Goal: Task Accomplishment & Management: Manage account settings

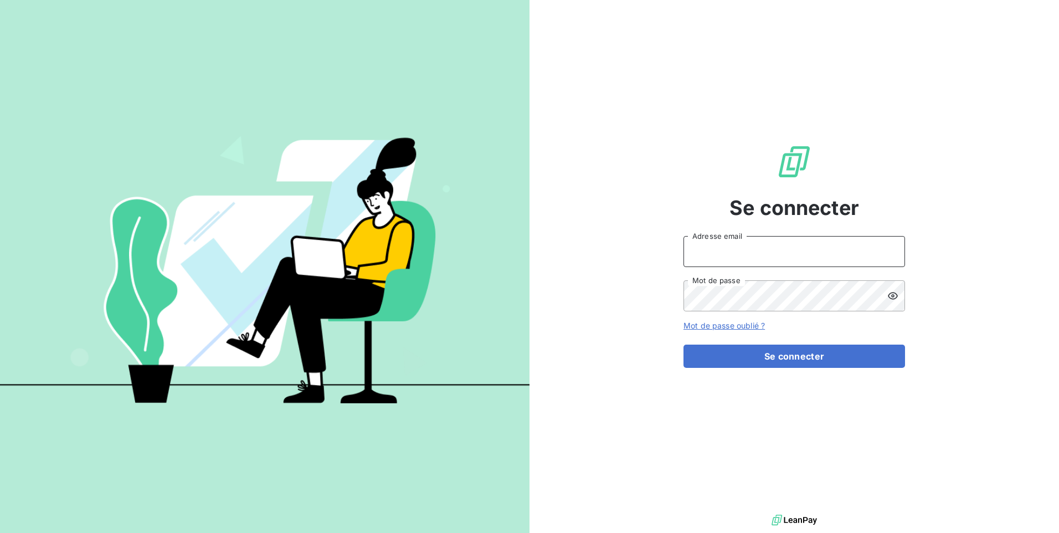
type input "[EMAIL_ADDRESS][DOMAIN_NAME]"
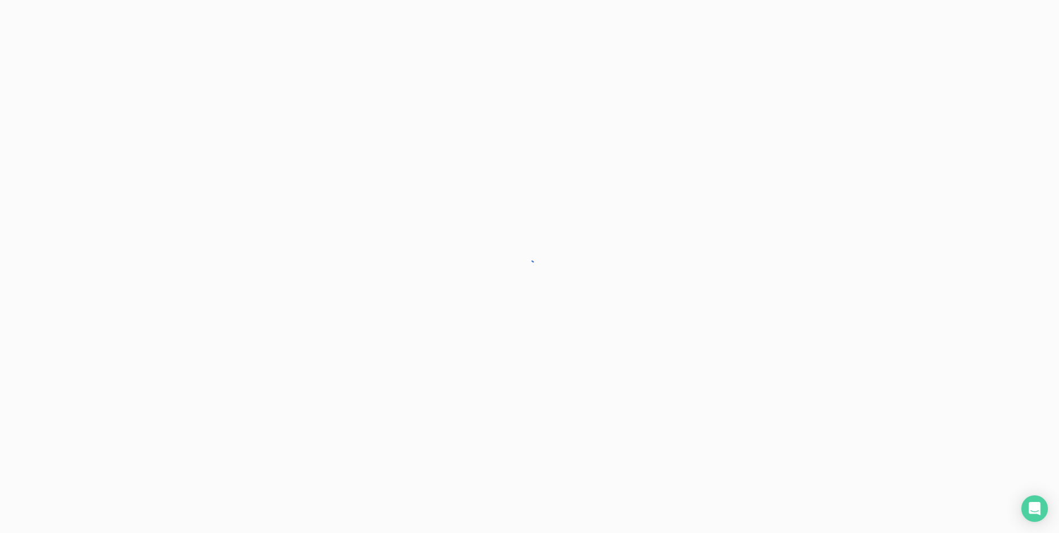
click at [785, 362] on div at bounding box center [529, 266] width 1059 height 533
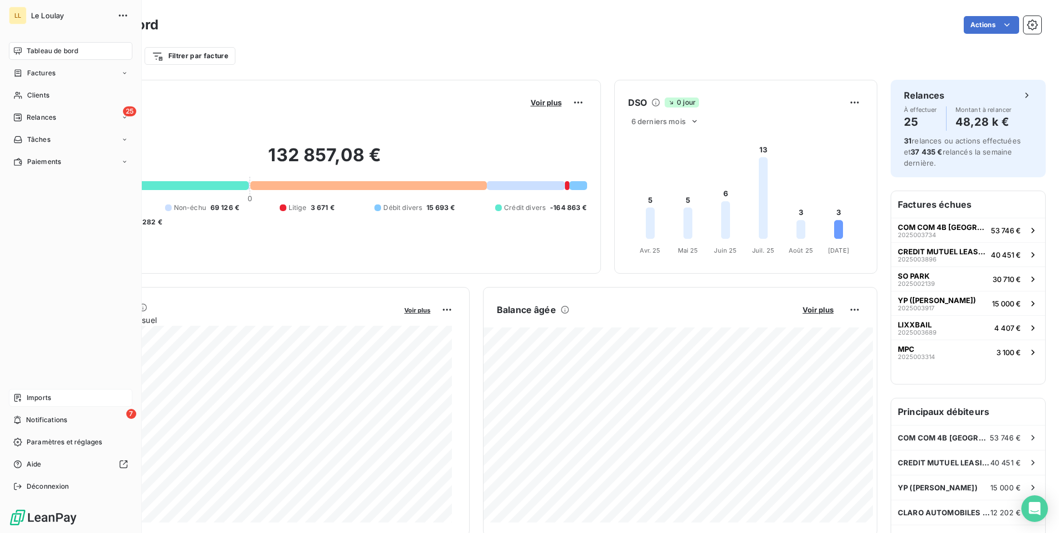
click at [34, 396] on span "Imports" at bounding box center [39, 398] width 24 height 10
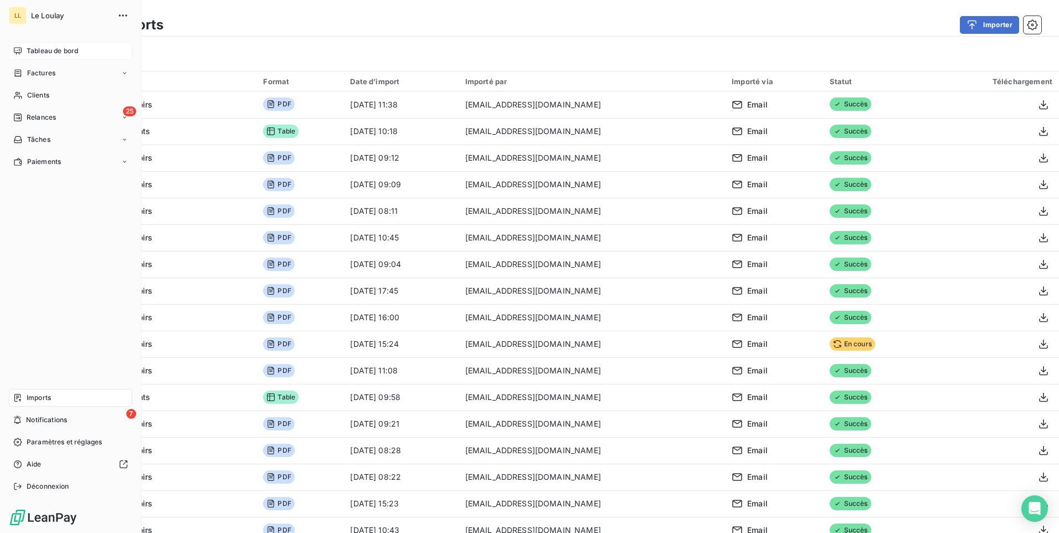
click at [45, 53] on span "Tableau de bord" at bounding box center [53, 51] width 52 height 10
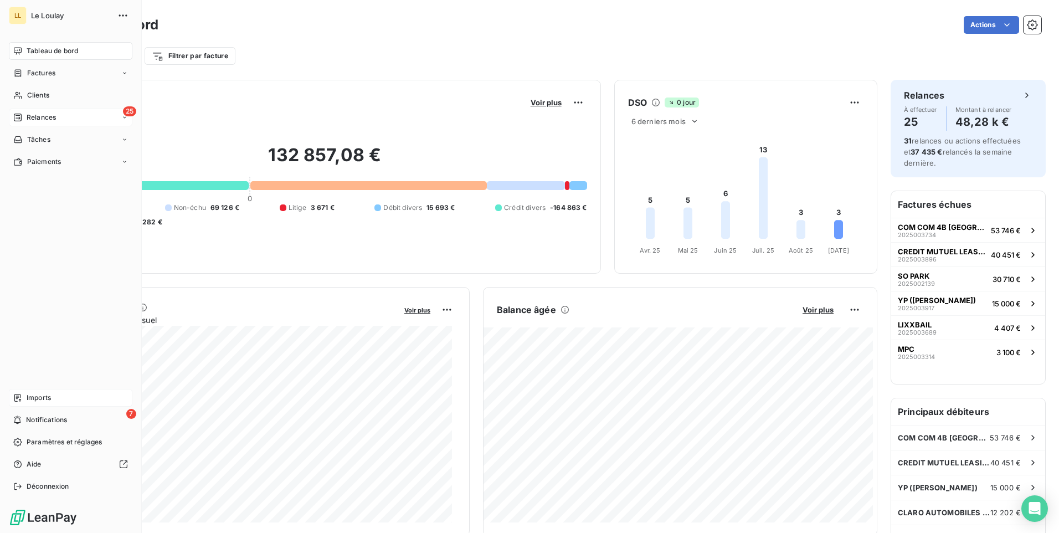
click at [27, 122] on div "25 Relances" at bounding box center [70, 118] width 123 height 18
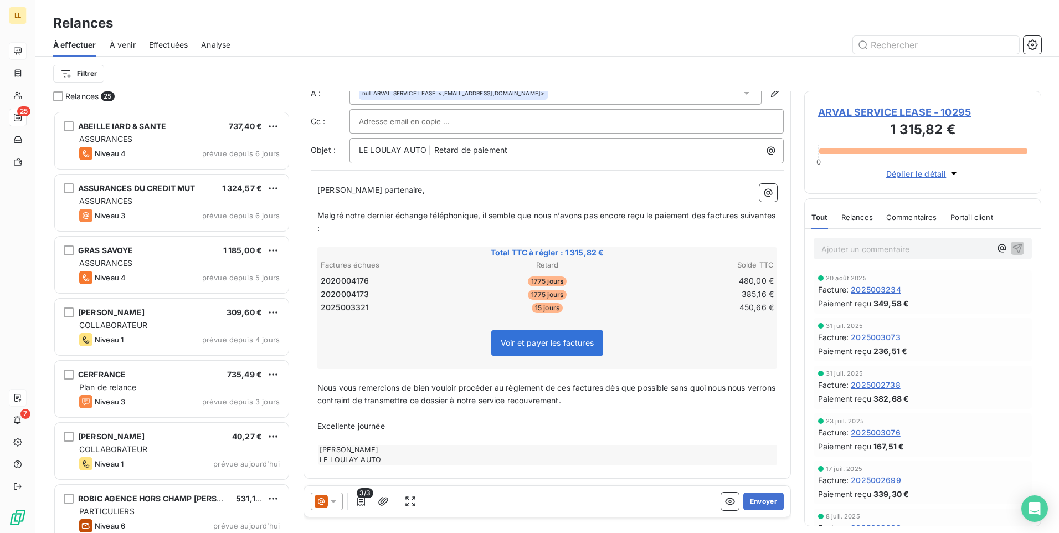
scroll to position [1108, 0]
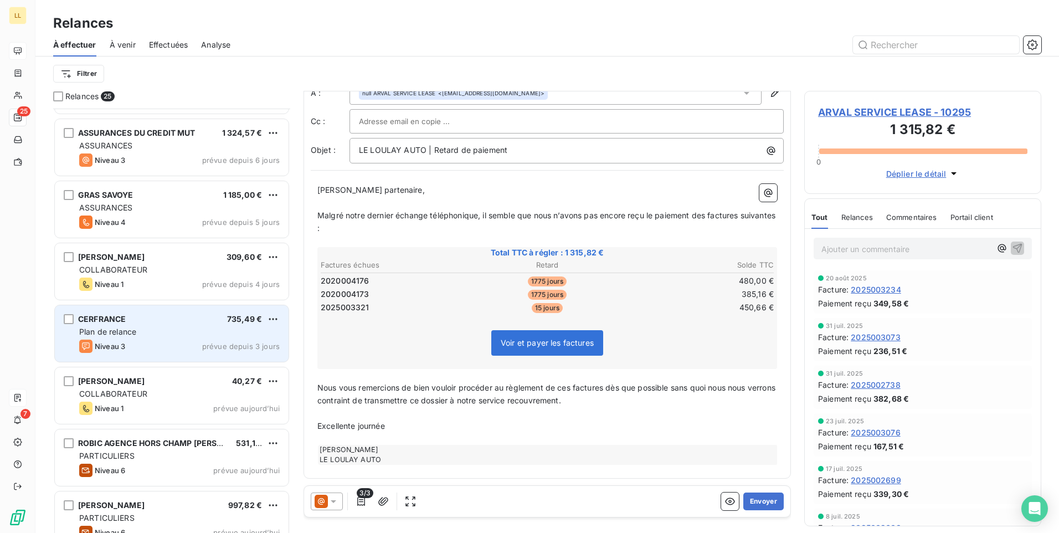
click at [184, 351] on div "Niveau 3 prévue depuis 3 jours" at bounding box center [179, 345] width 200 height 13
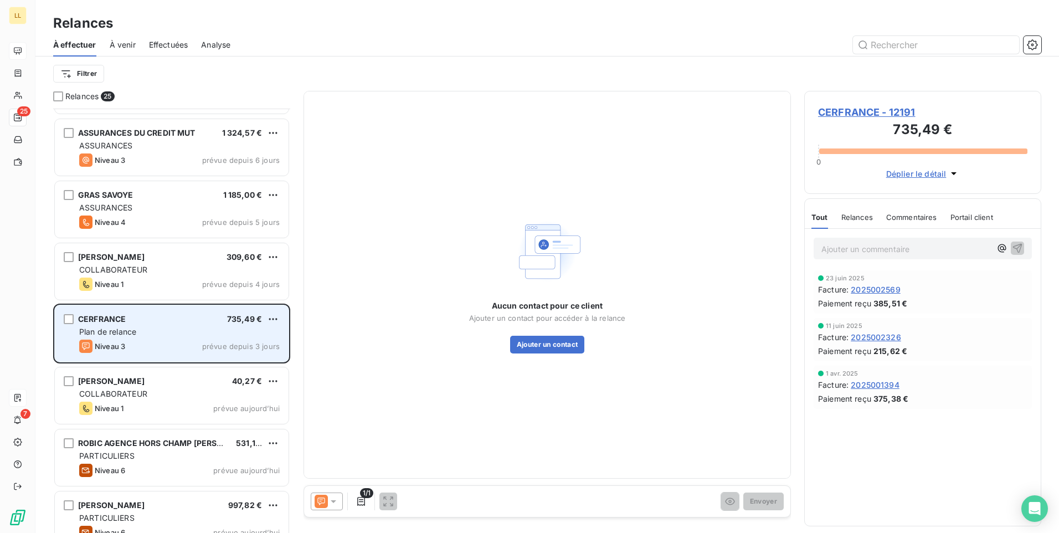
click at [105, 317] on span "CERFRANCE" at bounding box center [102, 318] width 48 height 9
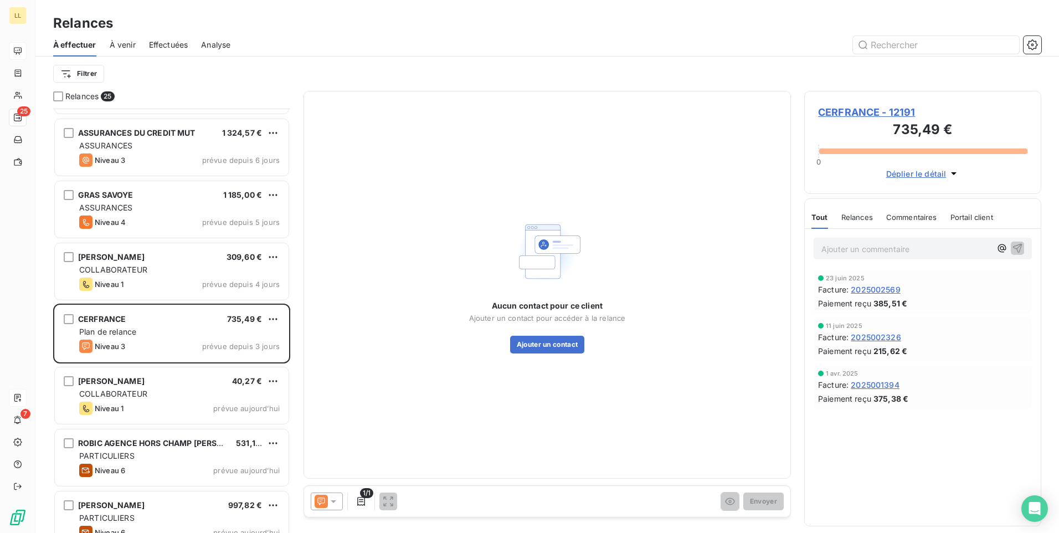
click at [872, 108] on span "CERFRANCE - 12191" at bounding box center [922, 112] width 209 height 15
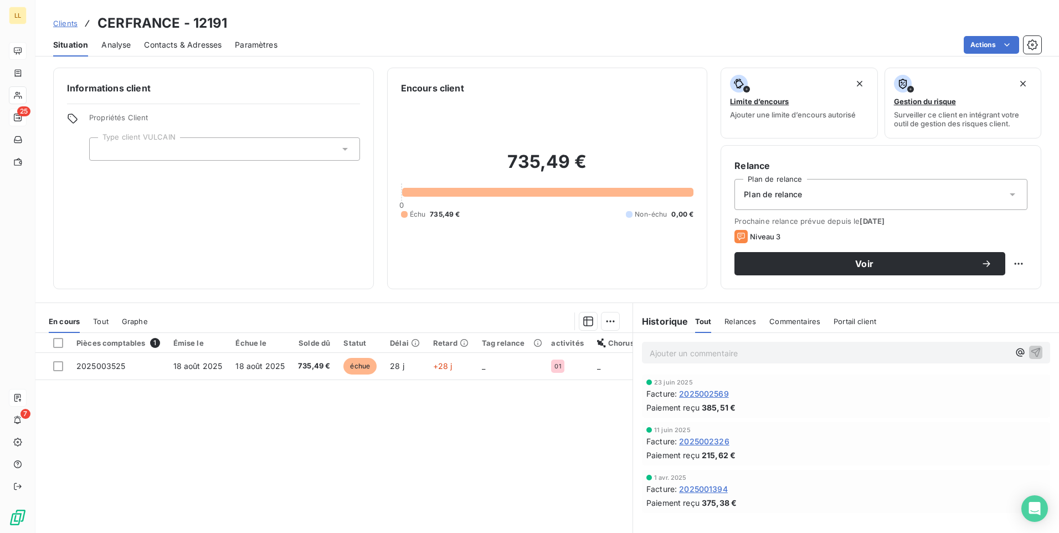
click at [1007, 192] on icon at bounding box center [1012, 194] width 11 height 11
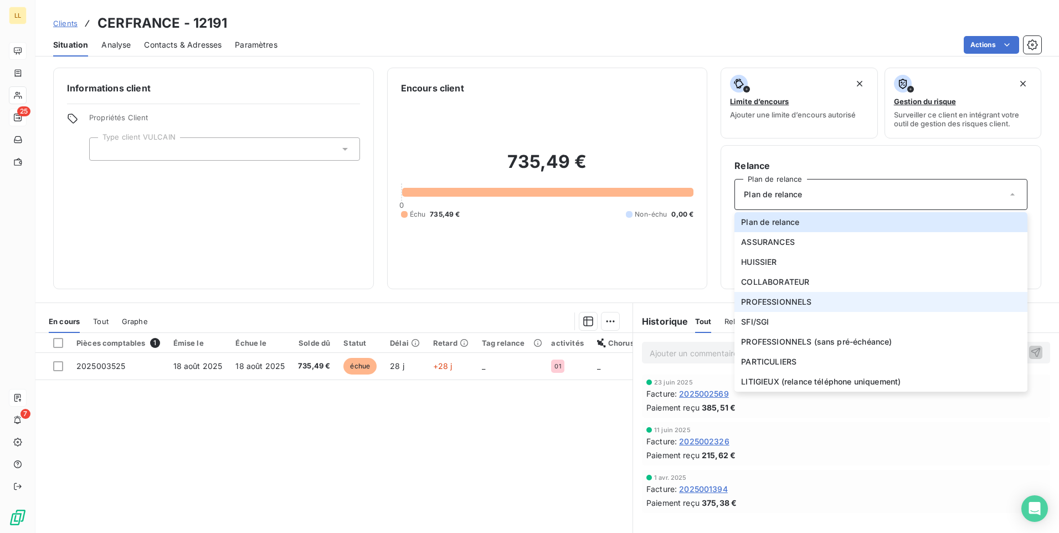
click at [750, 301] on span "PROFESSIONNELS" at bounding box center [776, 301] width 70 height 11
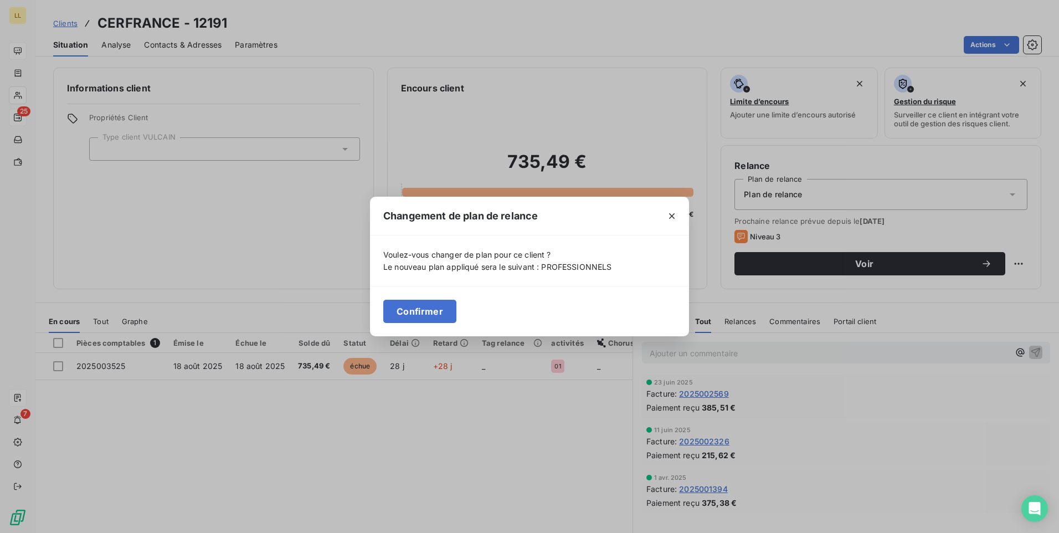
click at [418, 311] on button "Confirmer" at bounding box center [419, 311] width 73 height 23
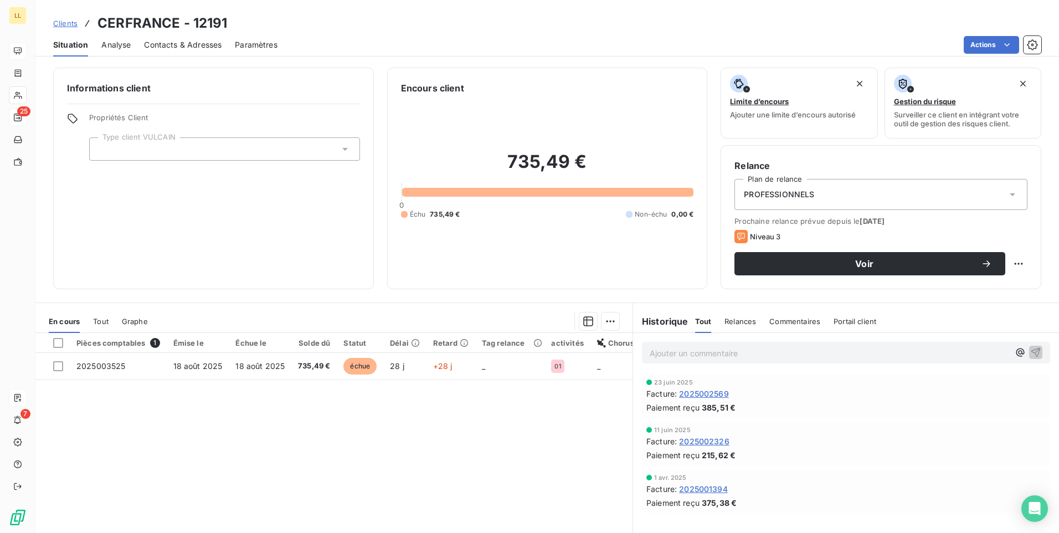
click at [346, 153] on icon at bounding box center [344, 148] width 11 height 11
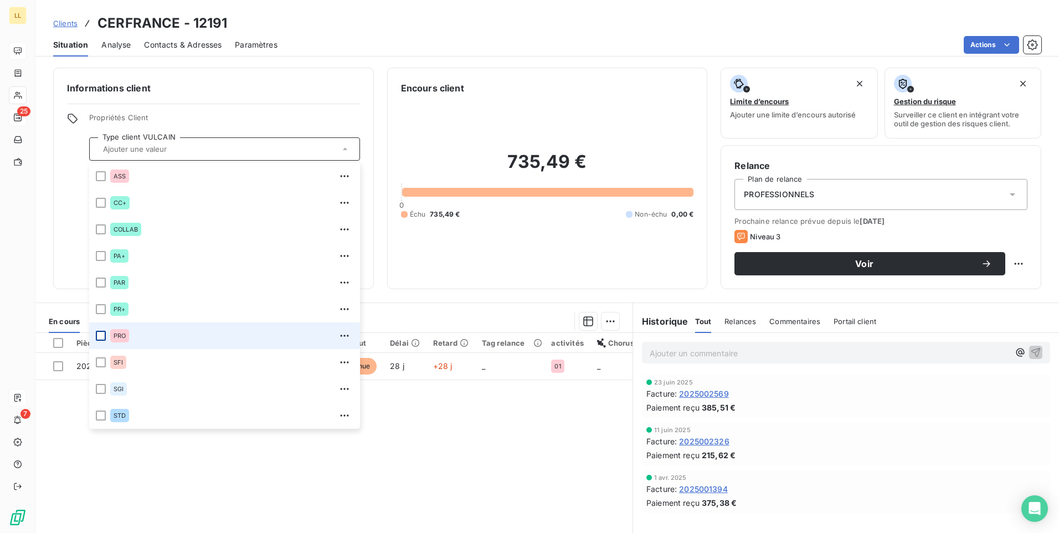
click at [98, 336] on div at bounding box center [101, 336] width 10 height 10
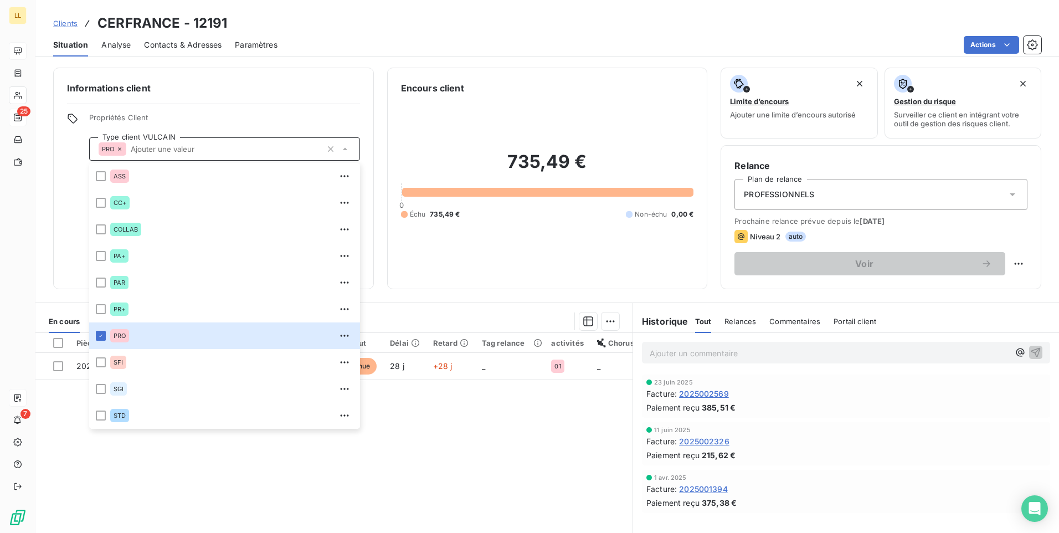
click at [532, 286] on div "Encours client 735,49 € 0 Échu 735,49 € Non-échu 0,00 €" at bounding box center [547, 179] width 321 height 222
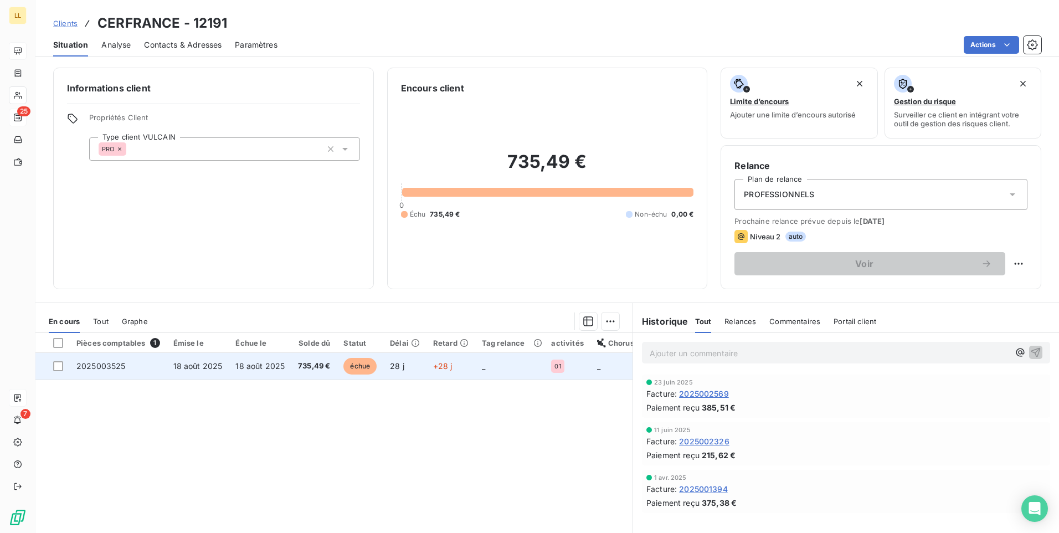
click at [108, 366] on span "2025003525" at bounding box center [100, 365] width 49 height 9
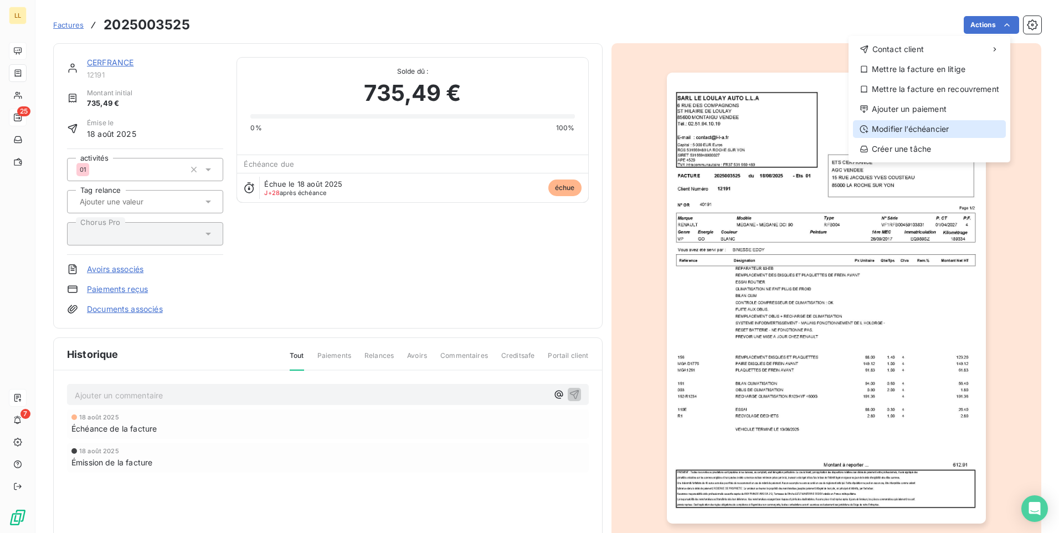
click at [920, 132] on div "Modifier l’échéancier" at bounding box center [929, 129] width 153 height 18
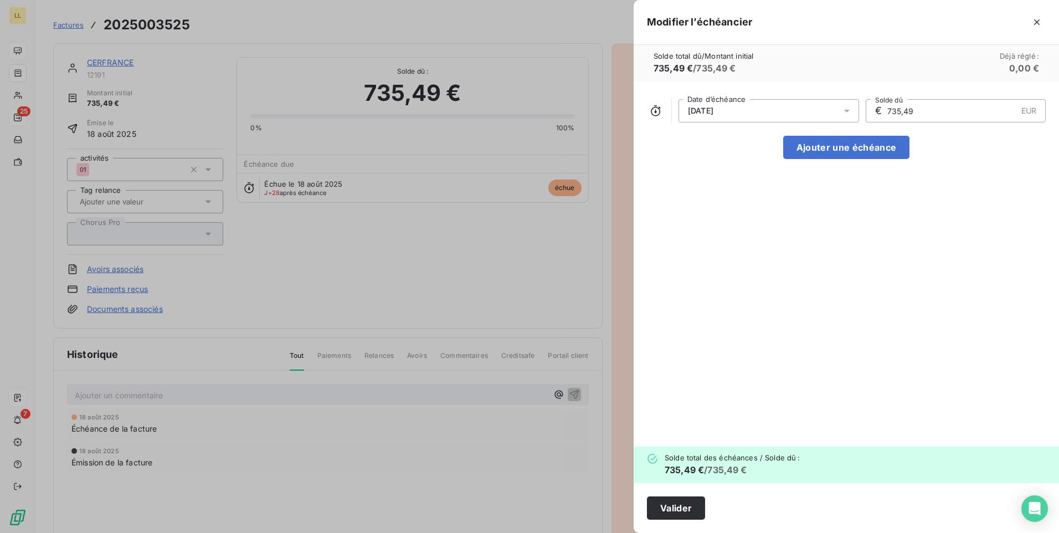
click at [845, 108] on icon at bounding box center [846, 110] width 11 height 11
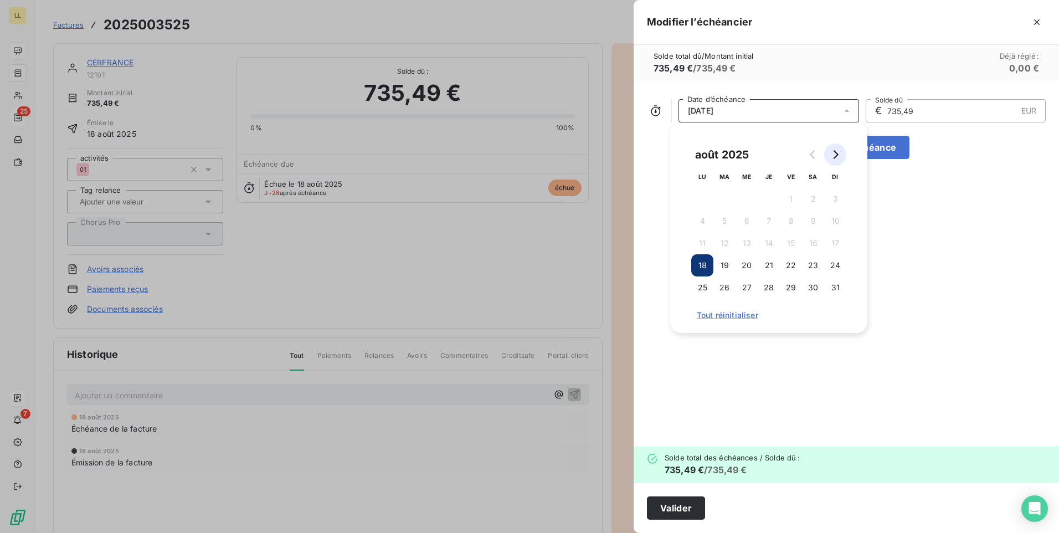
click at [837, 151] on icon "Go to next month" at bounding box center [835, 154] width 9 height 9
click at [721, 287] on button "30" at bounding box center [724, 287] width 22 height 22
click at [974, 278] on div "[DATE] Date d’échéance € 735,49 EUR Solde dû Ajouter une échéance" at bounding box center [846, 263] width 425 height 365
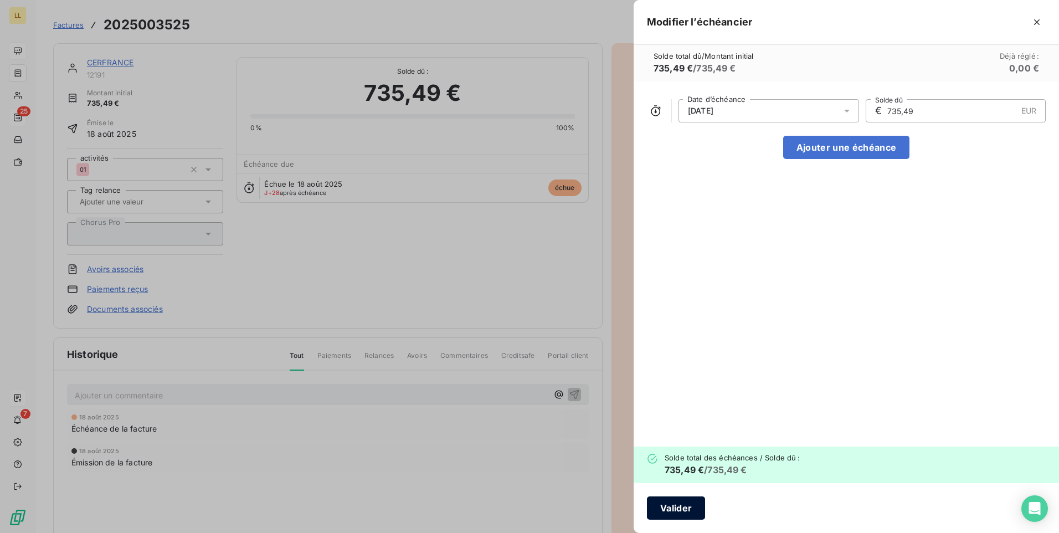
click at [687, 510] on button "Valider" at bounding box center [676, 507] width 58 height 23
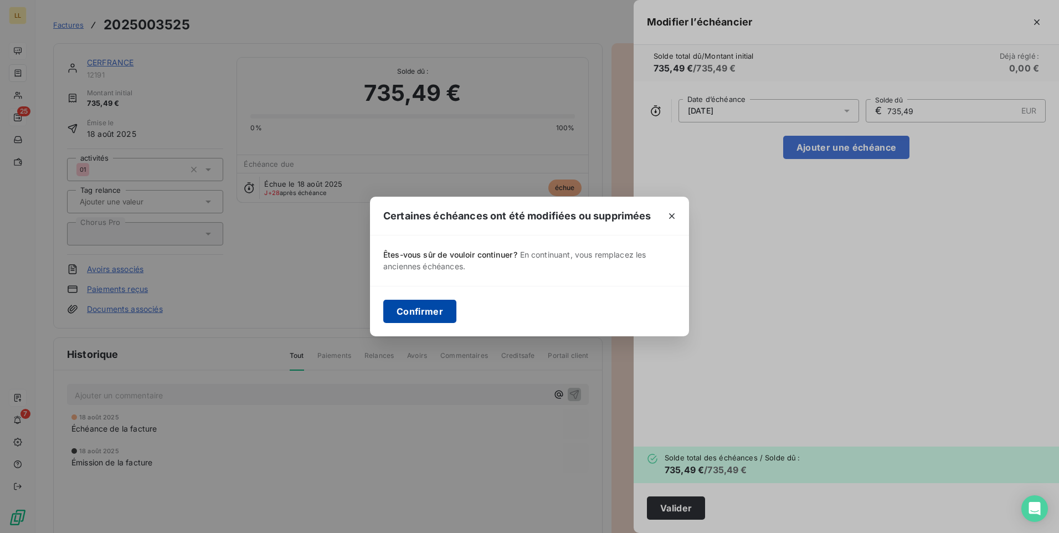
click at [413, 308] on button "Confirmer" at bounding box center [419, 311] width 73 height 23
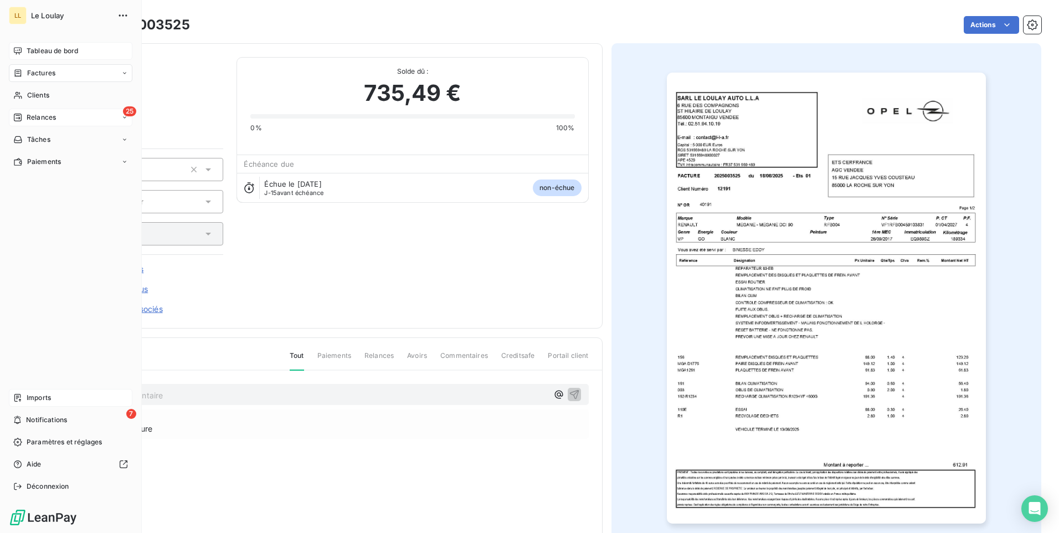
click at [45, 122] on div "25 Relances" at bounding box center [70, 118] width 123 height 18
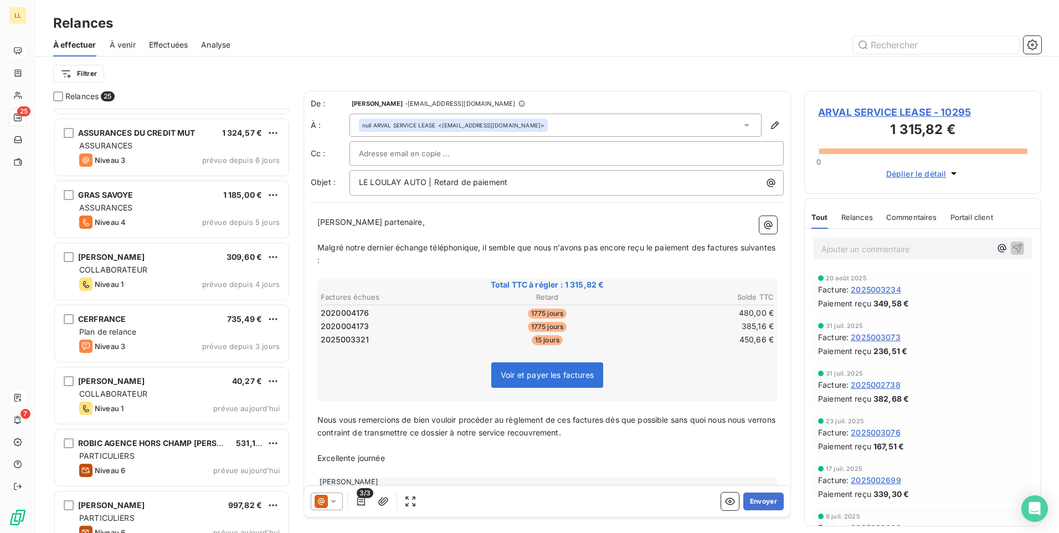
scroll to position [1127, 0]
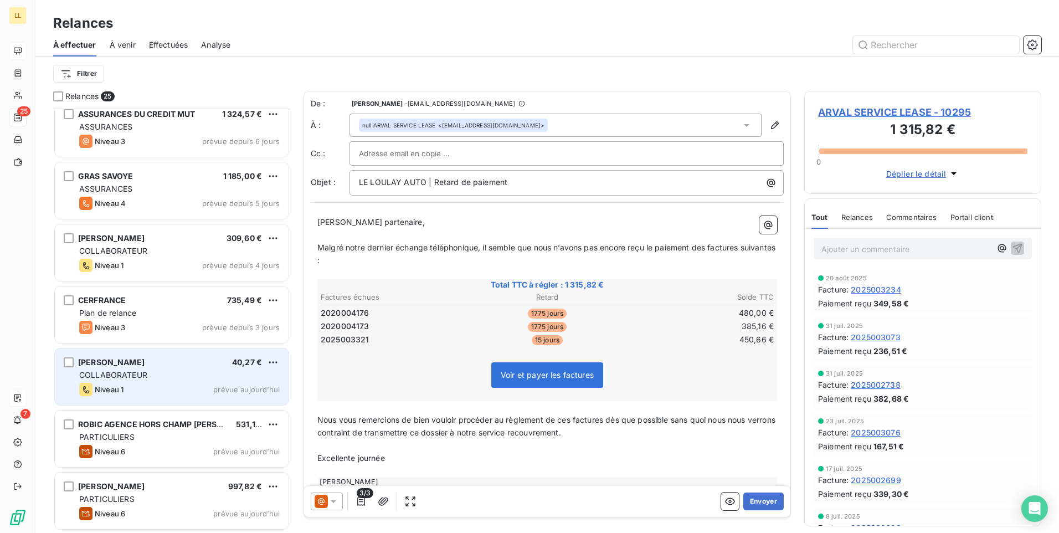
click at [203, 384] on div "Niveau 1 prévue aujourd’hui" at bounding box center [179, 389] width 200 height 13
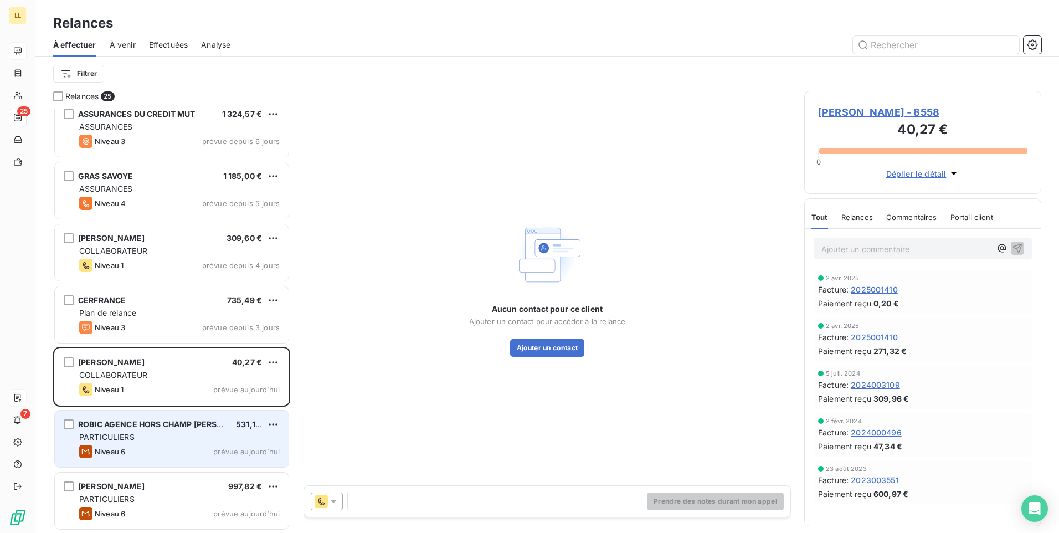
click at [174, 429] on div "ROBIC AGENCE HORS CHAMP [PERSON_NAME]" at bounding box center [152, 424] width 149 height 11
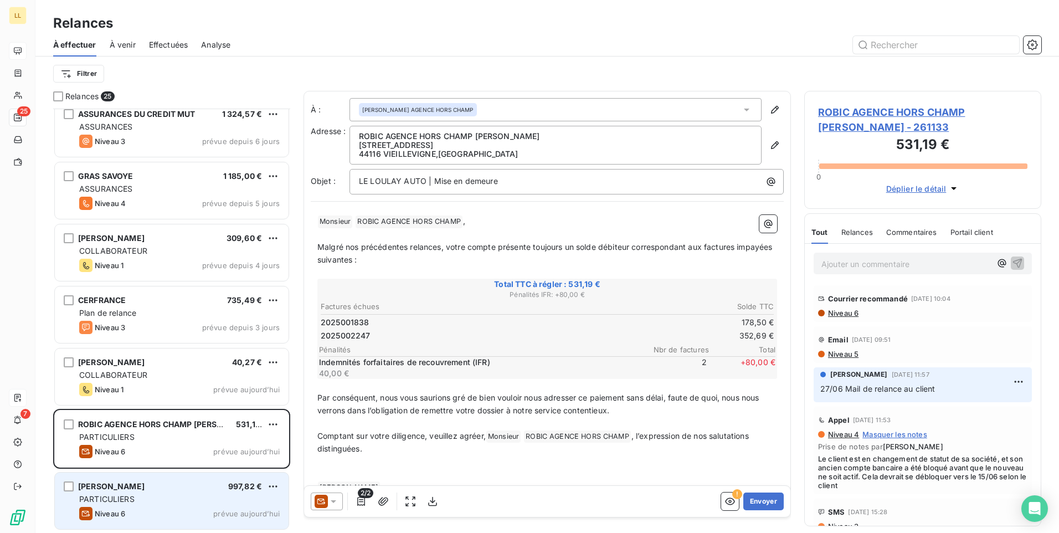
click at [156, 493] on div "[PERSON_NAME] 997,82 € PARTICULIERS Niveau 6 prévue [DATE]" at bounding box center [172, 500] width 234 height 56
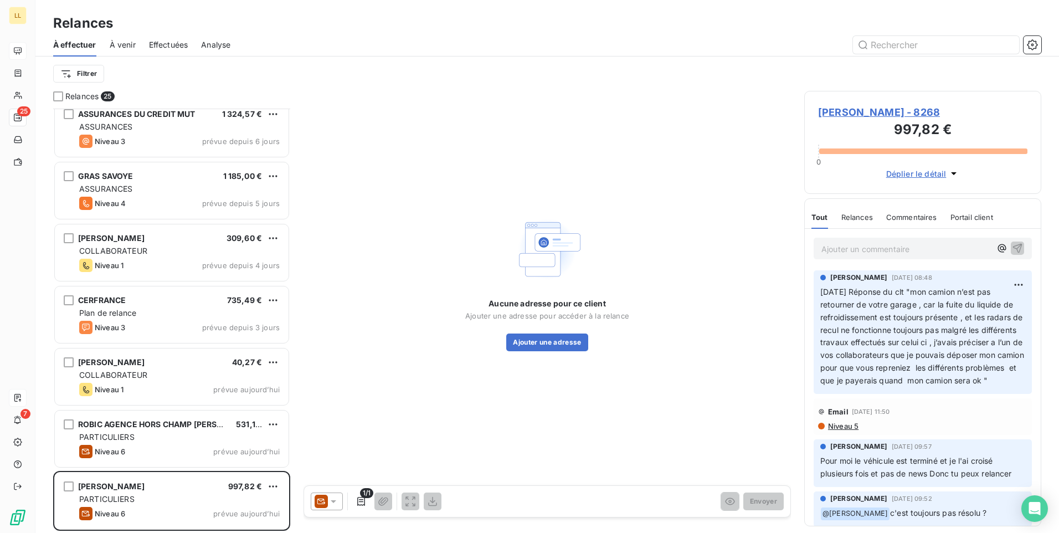
click at [889, 250] on p "Ajouter un commentaire ﻿" at bounding box center [905, 249] width 169 height 14
click at [996, 249] on icon "button" at bounding box center [1001, 248] width 11 height 11
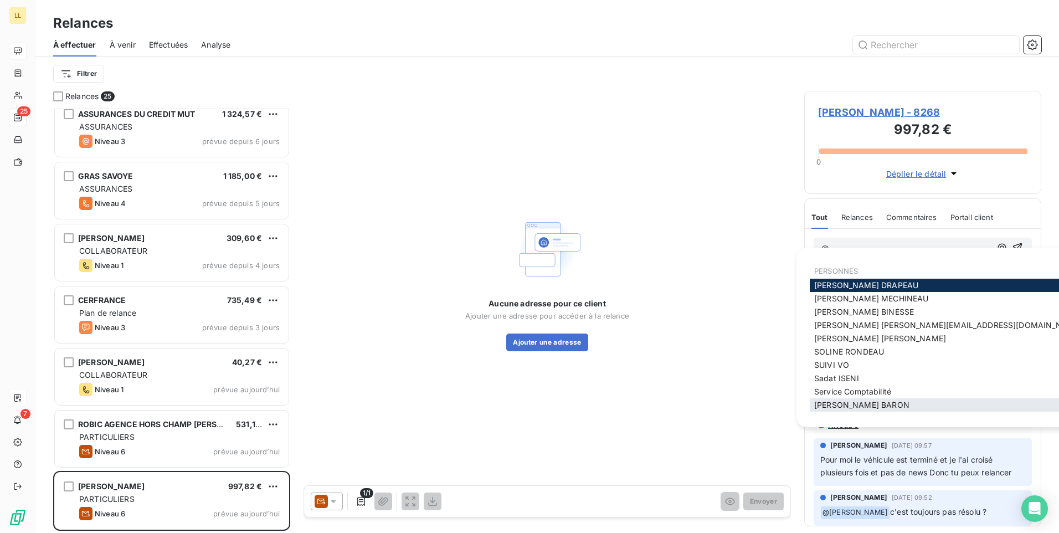
click at [846, 407] on span "[PERSON_NAME]" at bounding box center [861, 404] width 95 height 9
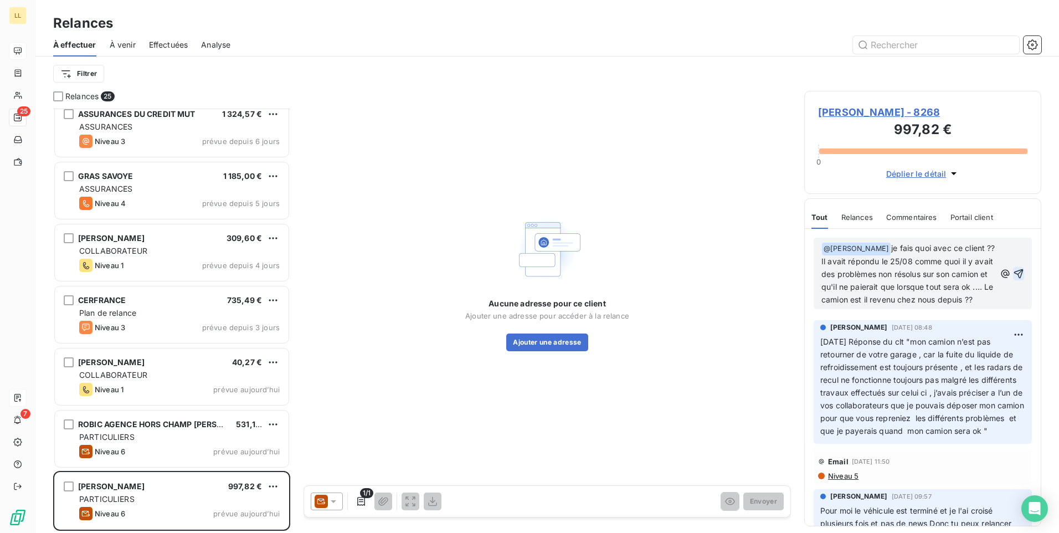
click at [1013, 276] on icon "button" at bounding box center [1018, 273] width 11 height 11
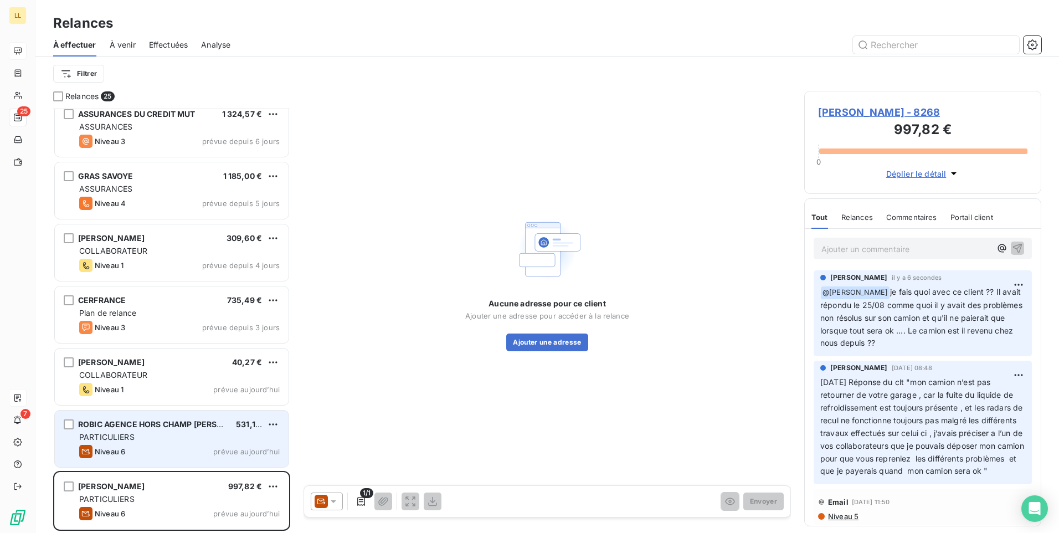
click at [172, 438] on div "PARTICULIERS" at bounding box center [179, 436] width 200 height 11
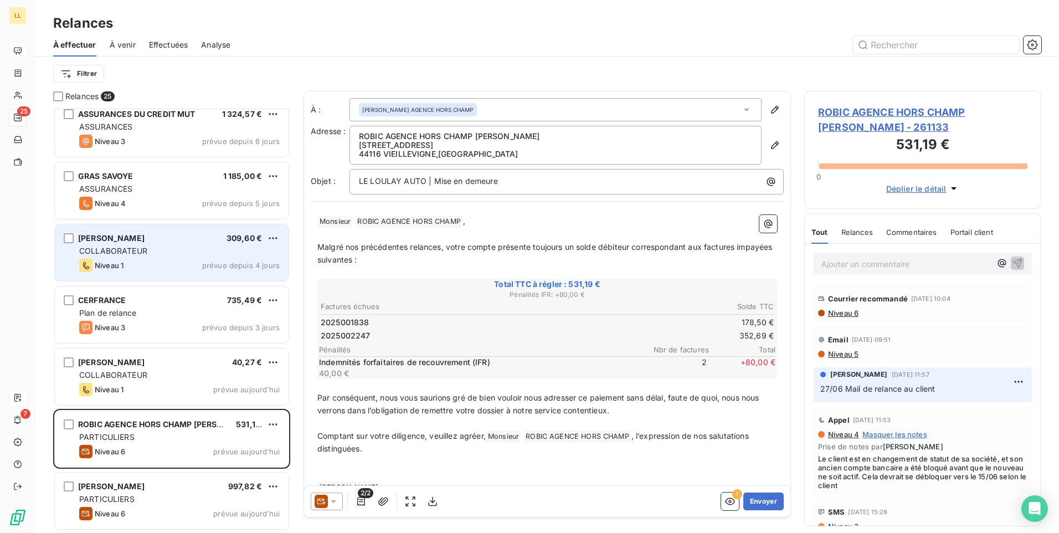
click at [222, 249] on div "COLLABORATEUR" at bounding box center [179, 250] width 200 height 11
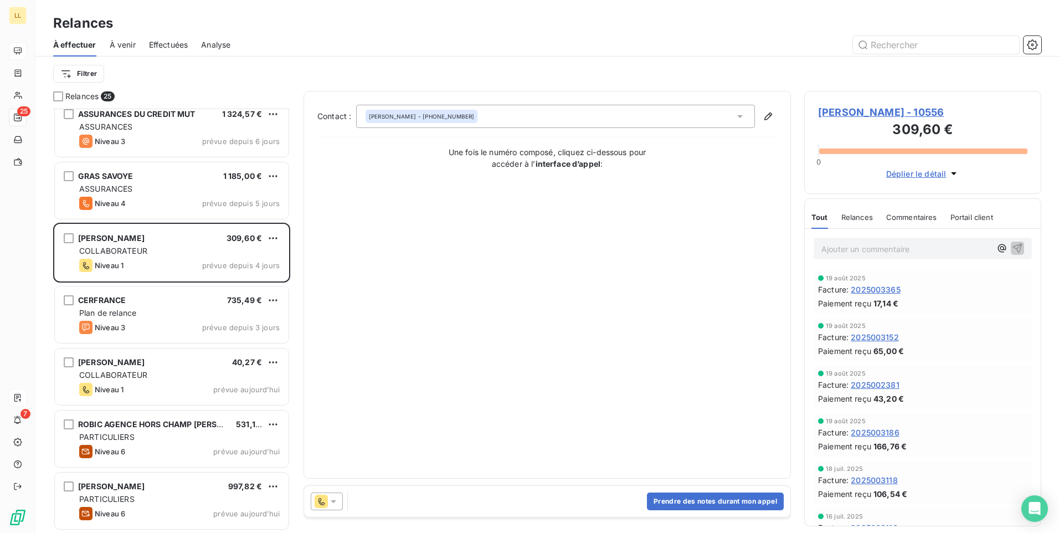
click at [336, 502] on icon at bounding box center [333, 501] width 11 height 11
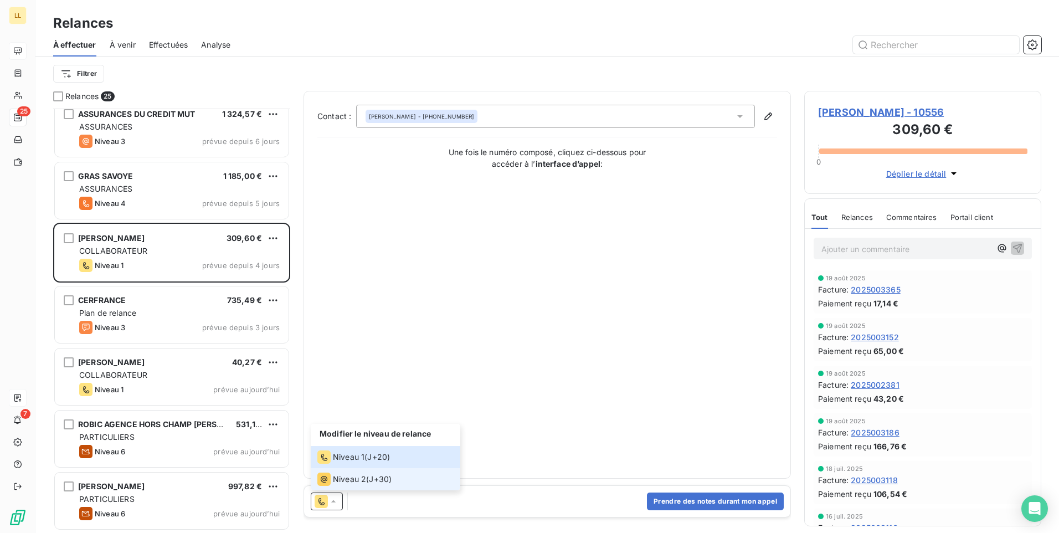
click at [337, 480] on span "Niveau 2" at bounding box center [349, 479] width 33 height 11
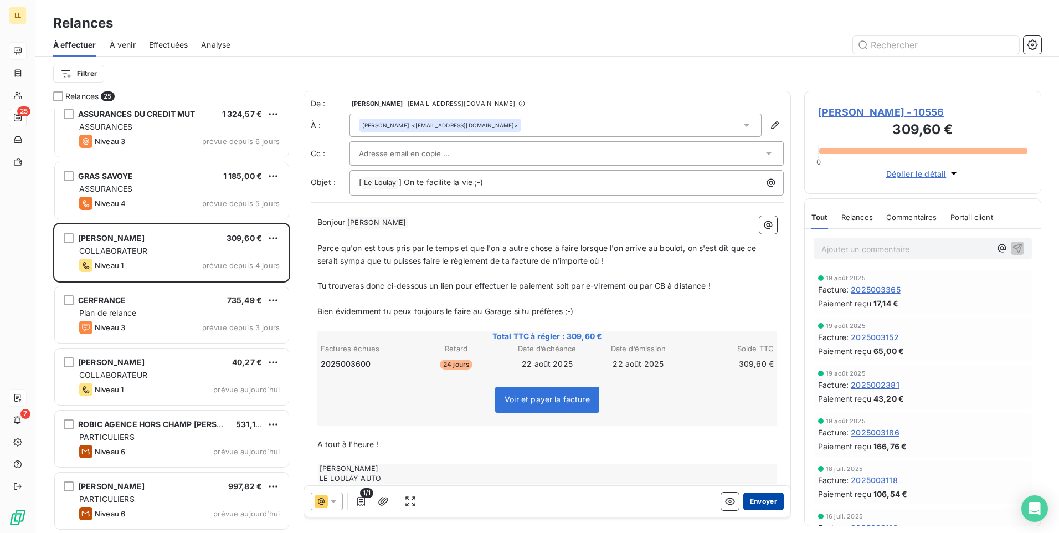
click at [755, 506] on button "Envoyer" at bounding box center [763, 501] width 40 height 18
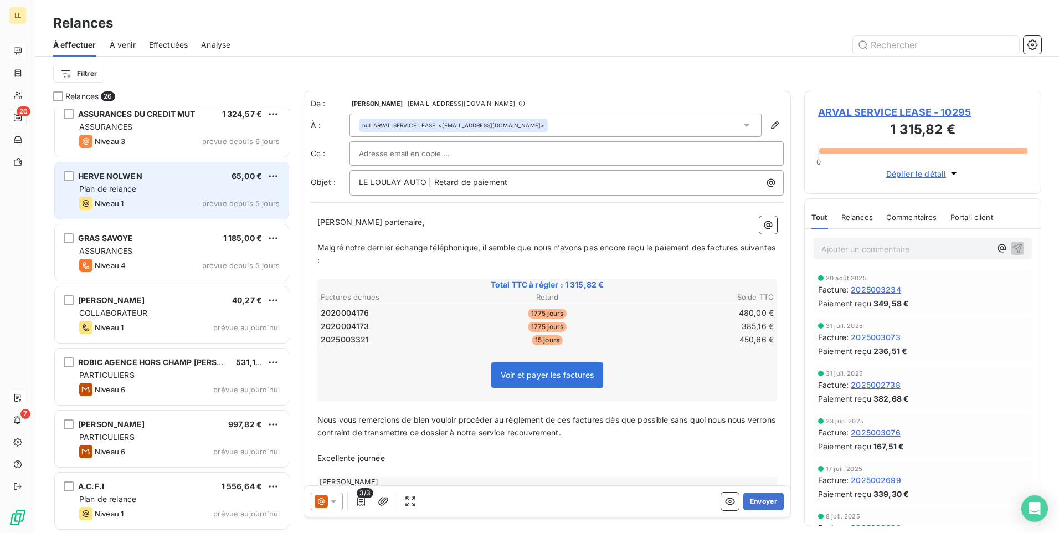
click at [199, 198] on div "Niveau 1 prévue depuis 5 jours" at bounding box center [179, 203] width 200 height 13
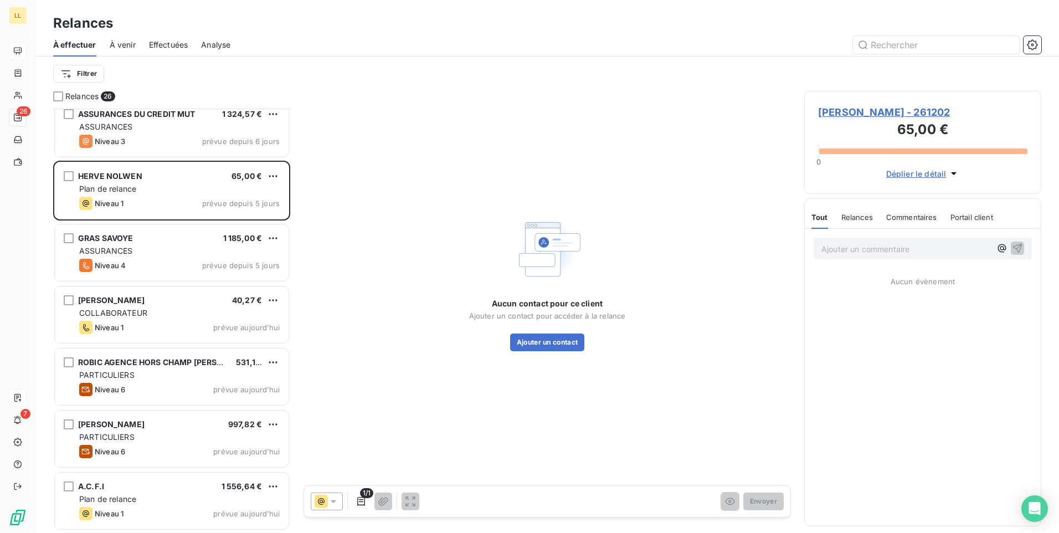
click at [864, 108] on span "[PERSON_NAME] - 261202" at bounding box center [922, 112] width 209 height 15
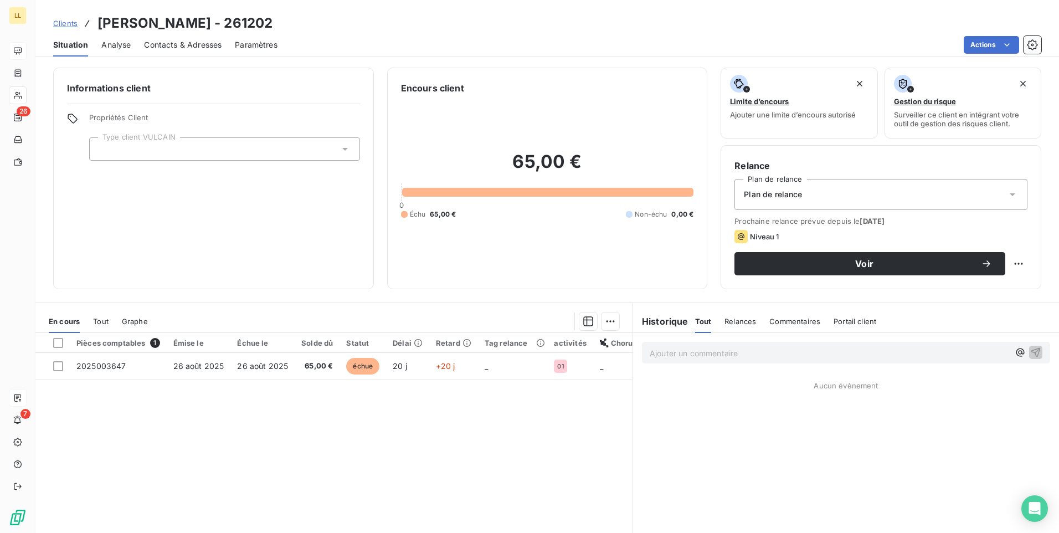
click at [1010, 194] on icon at bounding box center [1013, 194] width 6 height 3
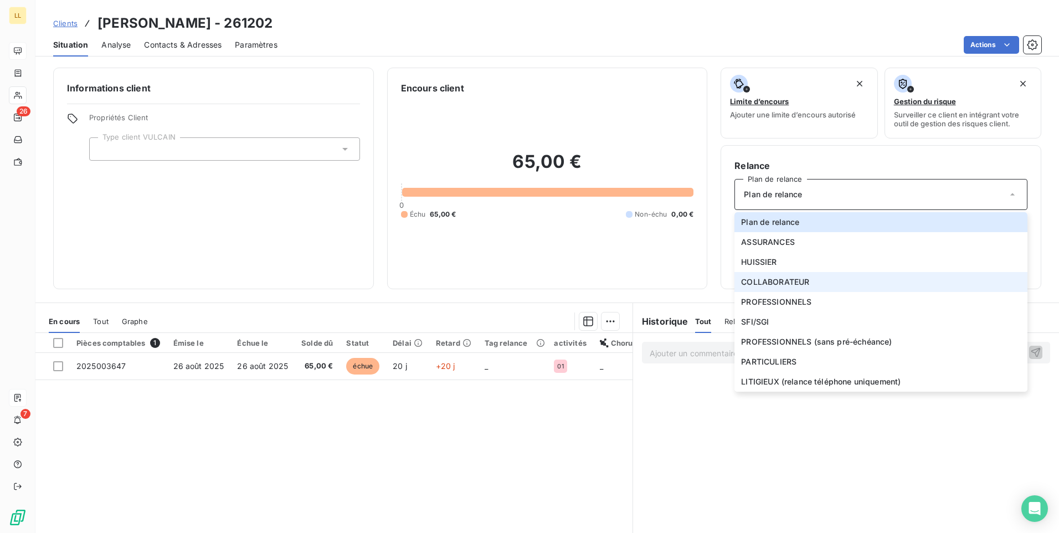
click at [786, 290] on li "COLLABORATEUR" at bounding box center [880, 282] width 293 height 20
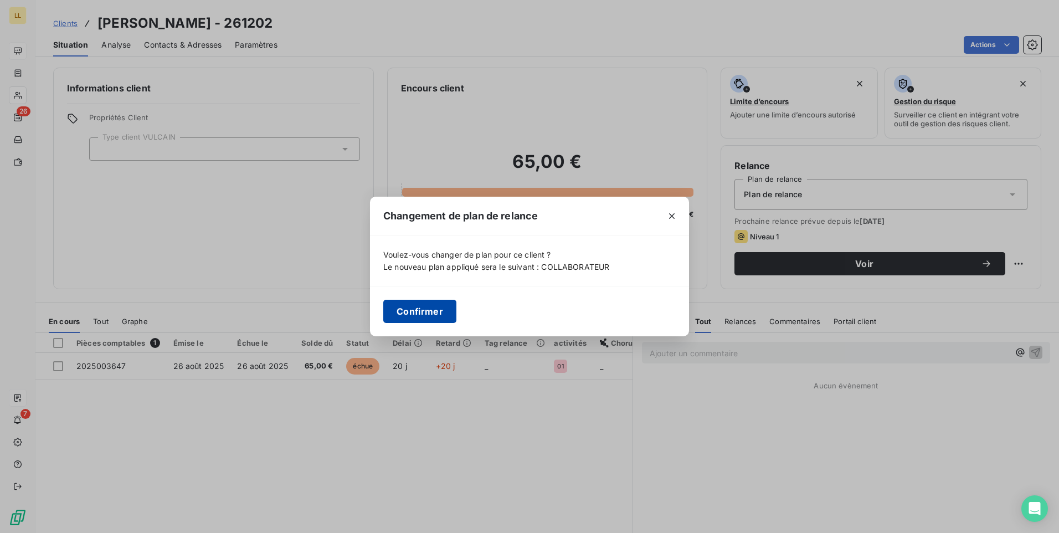
click at [434, 318] on button "Confirmer" at bounding box center [419, 311] width 73 height 23
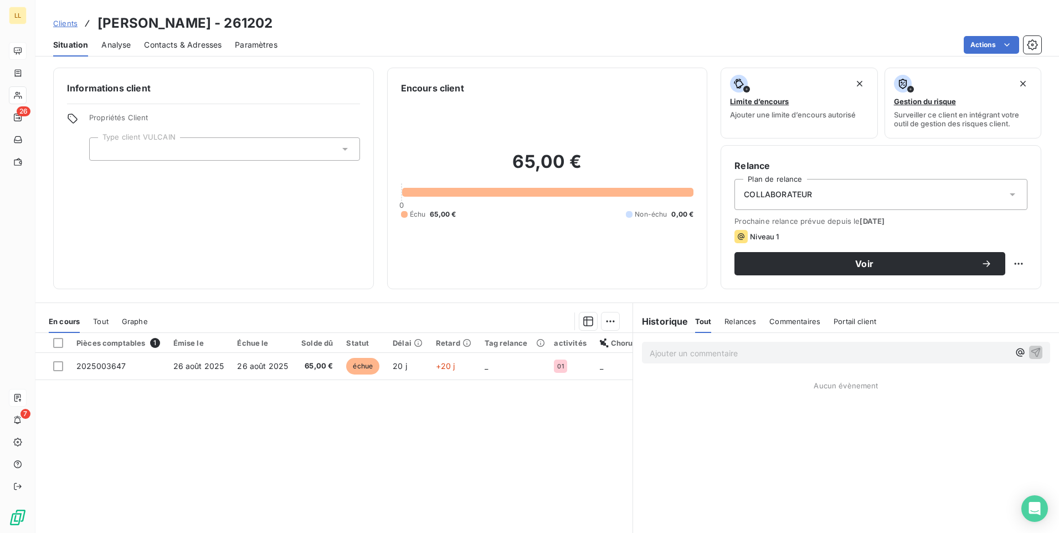
click at [342, 148] on icon at bounding box center [345, 149] width 6 height 3
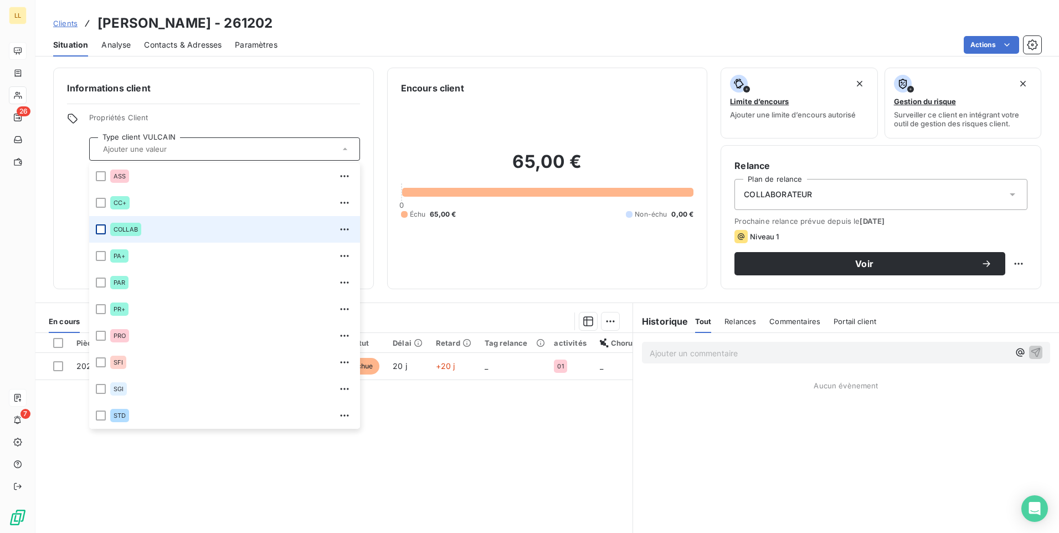
click at [101, 229] on div at bounding box center [101, 229] width 10 height 10
click at [181, 46] on span "Contacts & Adresses" at bounding box center [183, 44] width 78 height 11
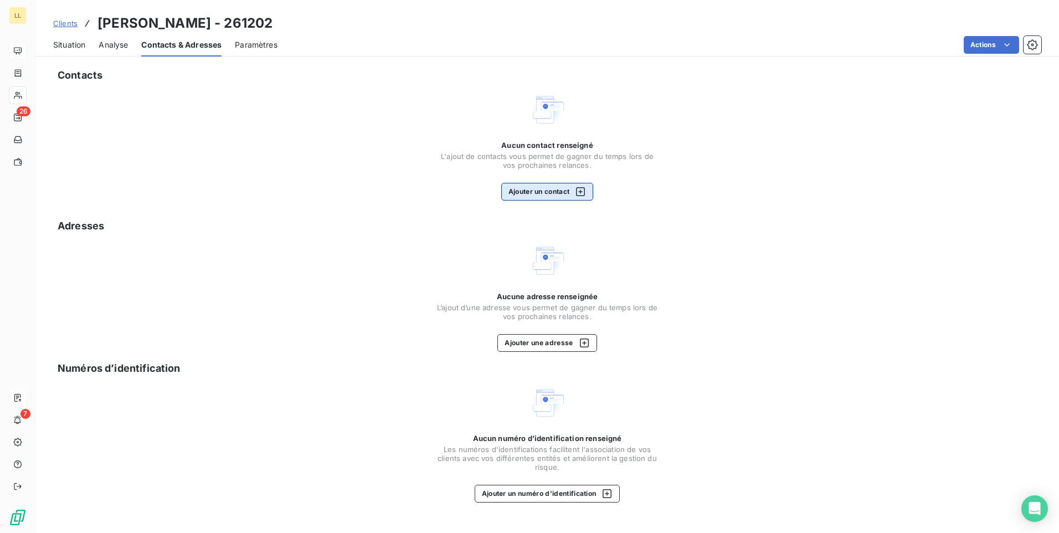
click at [516, 191] on button "Ajouter un contact" at bounding box center [547, 192] width 92 height 18
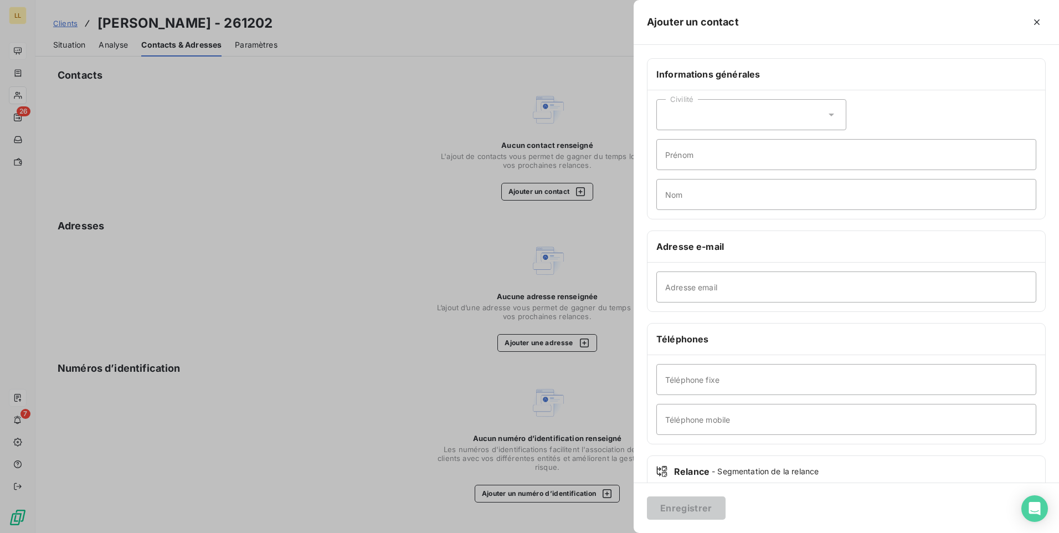
click at [842, 114] on div "Civilité Prénom Nom" at bounding box center [846, 154] width 398 height 128
click at [826, 119] on icon at bounding box center [831, 114] width 11 height 11
click at [681, 145] on span "Madame" at bounding box center [693, 142] width 30 height 11
click at [712, 161] on input "Prénom" at bounding box center [846, 154] width 380 height 31
type input "n"
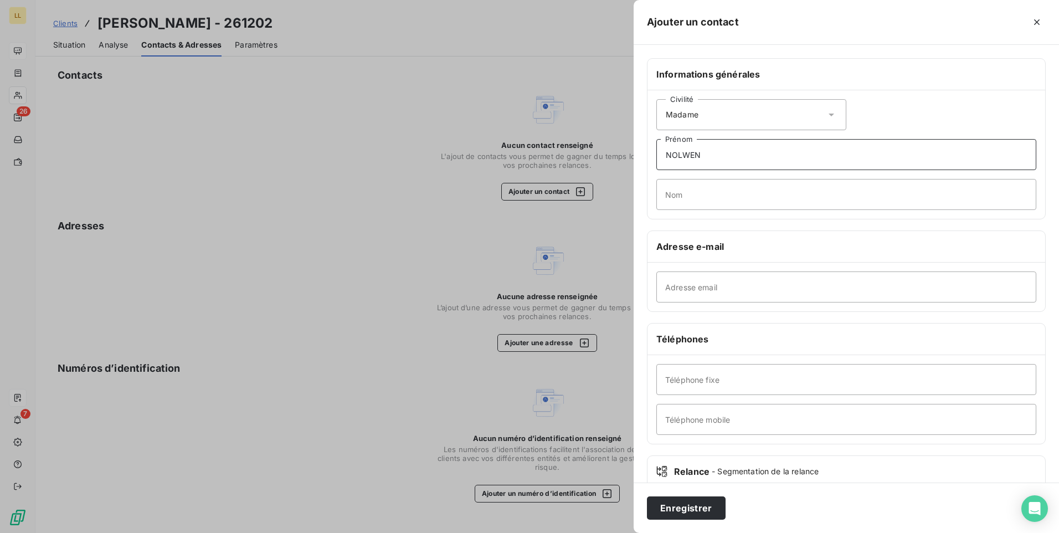
type input "NOLWEN"
type input "HERVE"
click at [714, 294] on input "Adresse email" at bounding box center [846, 286] width 380 height 31
paste input "[EMAIL_ADDRESS][DOMAIN_NAME]"
type input "[EMAIL_ADDRESS][DOMAIN_NAME]"
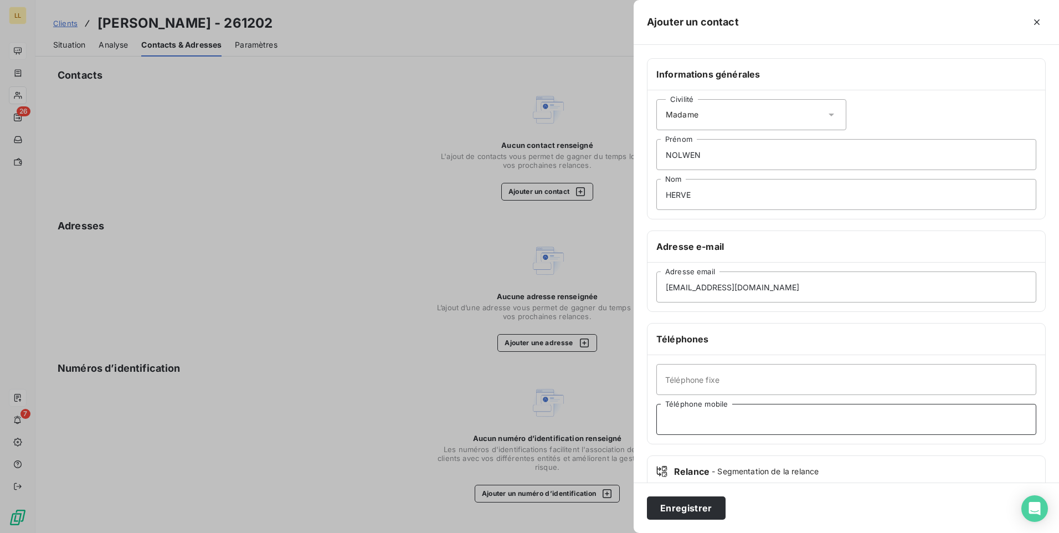
click at [752, 418] on input "Téléphone mobile" at bounding box center [846, 419] width 380 height 31
type input "0610817118"
click at [678, 512] on button "Enregistrer" at bounding box center [686, 507] width 79 height 23
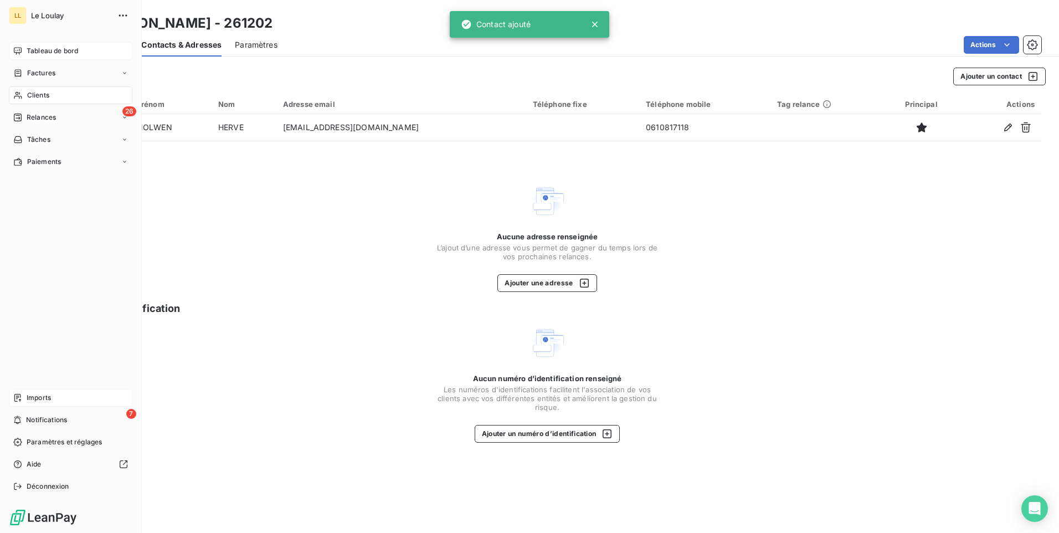
click at [42, 120] on span "Relances" at bounding box center [41, 117] width 29 height 10
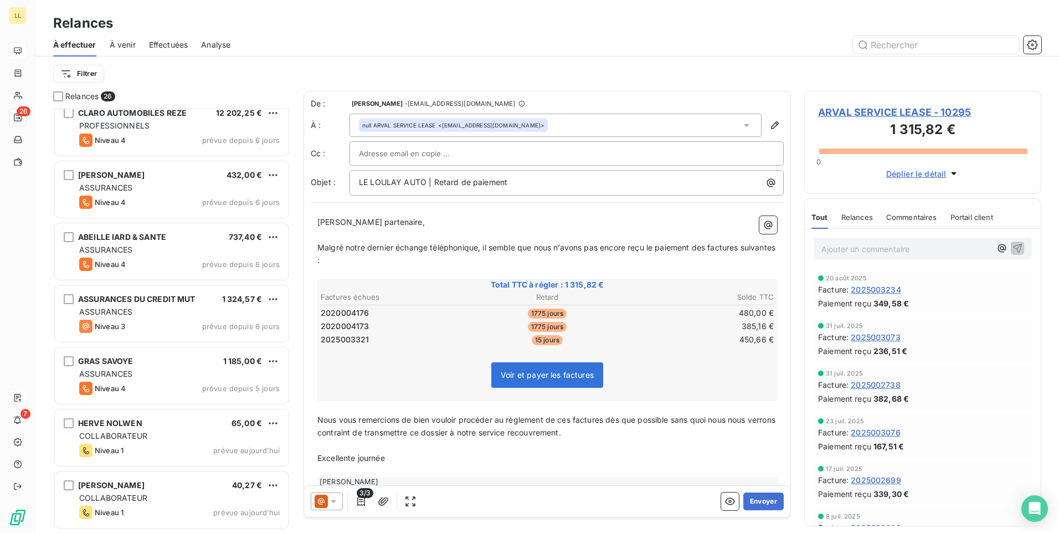
scroll to position [1108, 0]
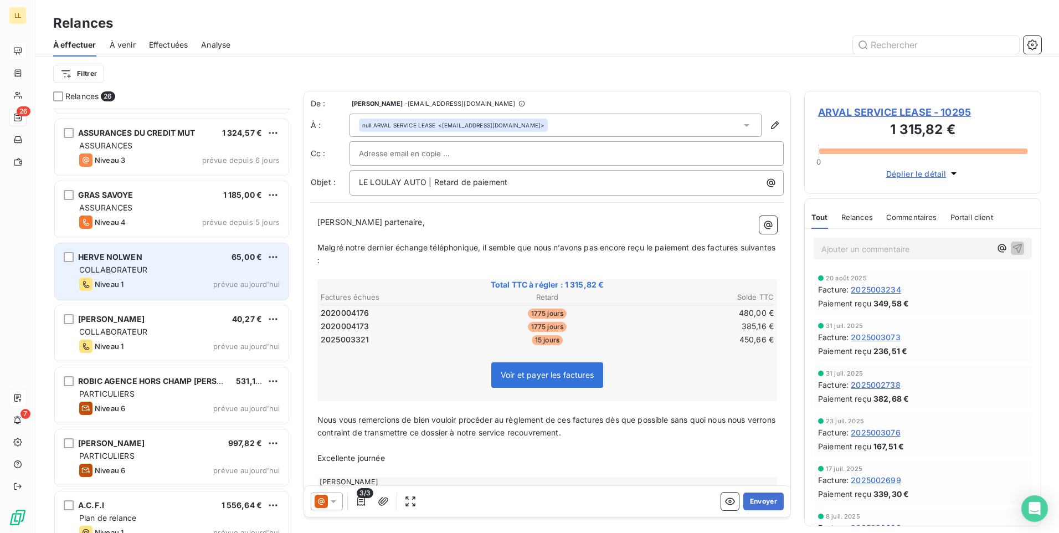
click at [190, 268] on div "COLLABORATEUR" at bounding box center [179, 269] width 200 height 11
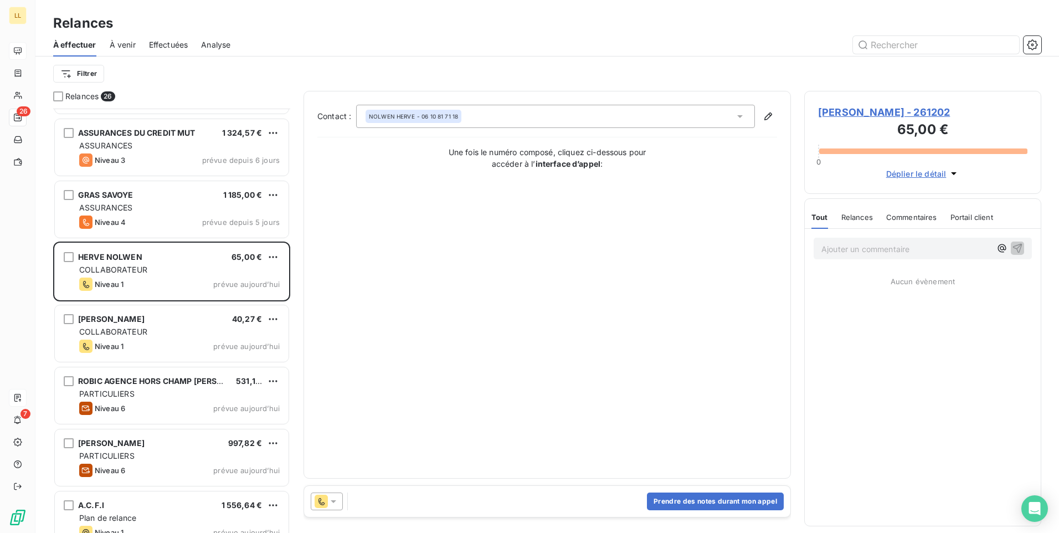
click at [335, 502] on icon at bounding box center [333, 501] width 11 height 11
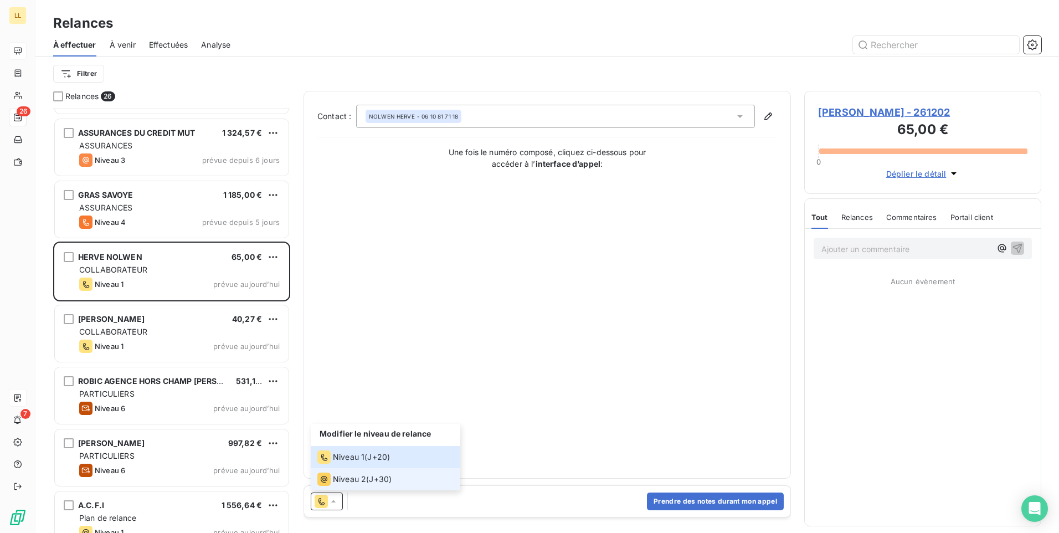
click at [353, 472] on li "Niveau 2 ( J+30 )" at bounding box center [386, 479] width 150 height 22
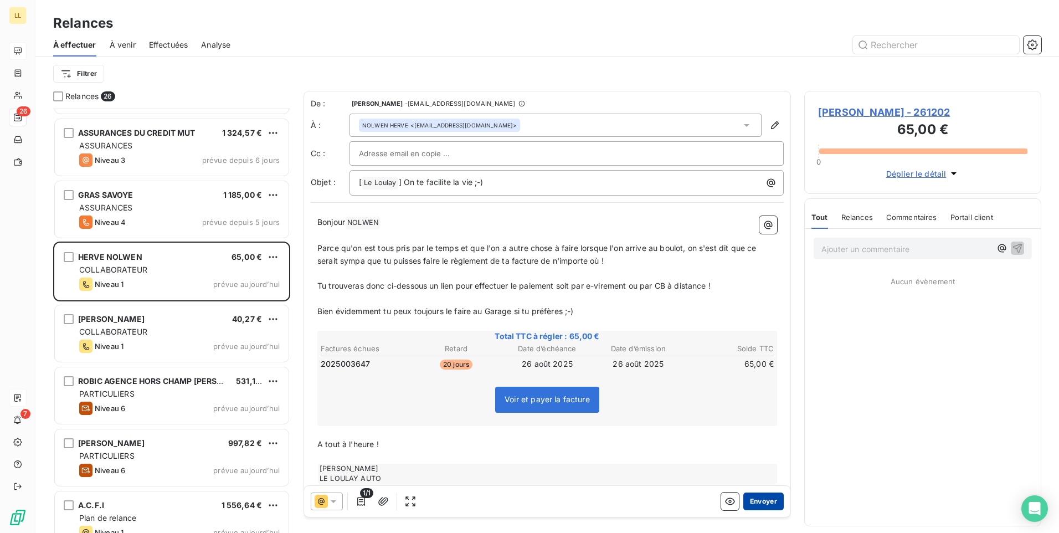
click at [758, 503] on button "Envoyer" at bounding box center [763, 501] width 40 height 18
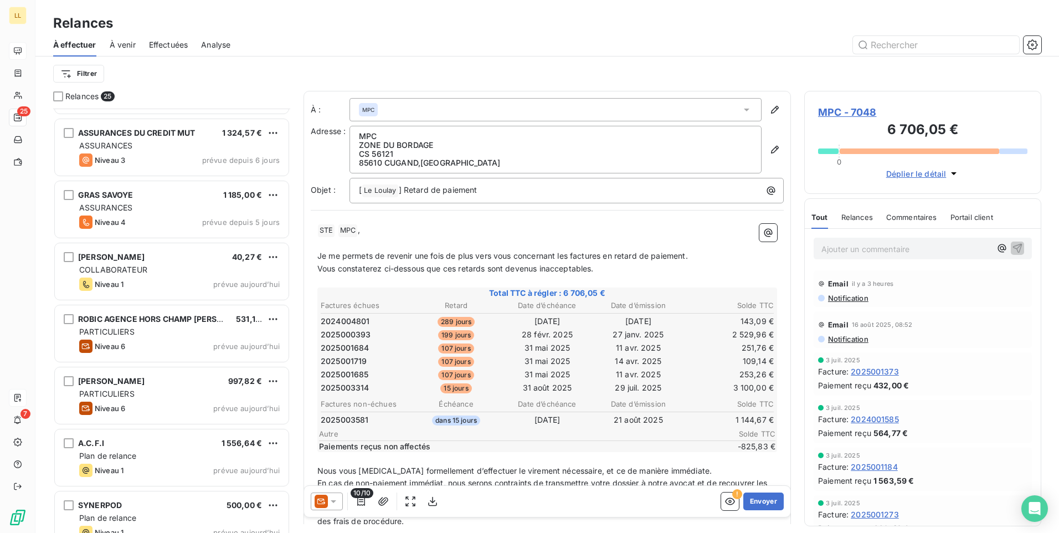
scroll to position [1127, 0]
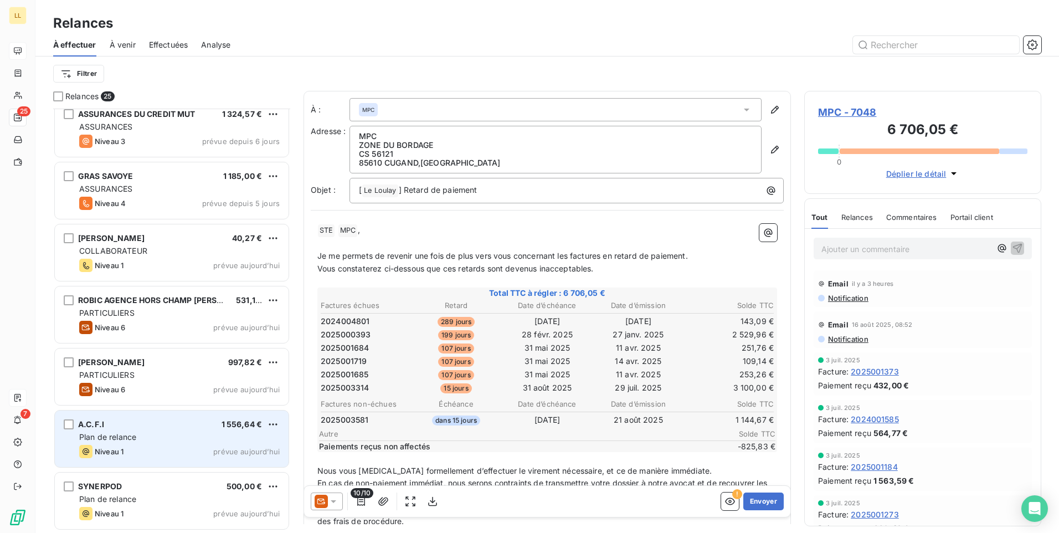
click at [185, 431] on div "A.C.F.I 1 556,64 € Plan de relance Niveau 1 prévue [DATE]" at bounding box center [172, 438] width 234 height 56
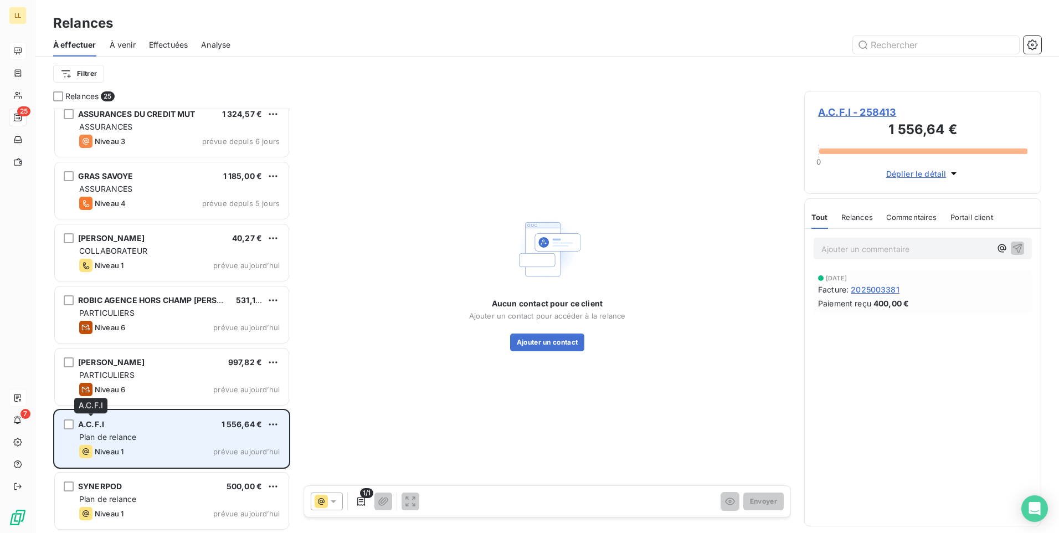
click at [90, 424] on span "A.C.F.I" at bounding box center [91, 423] width 26 height 9
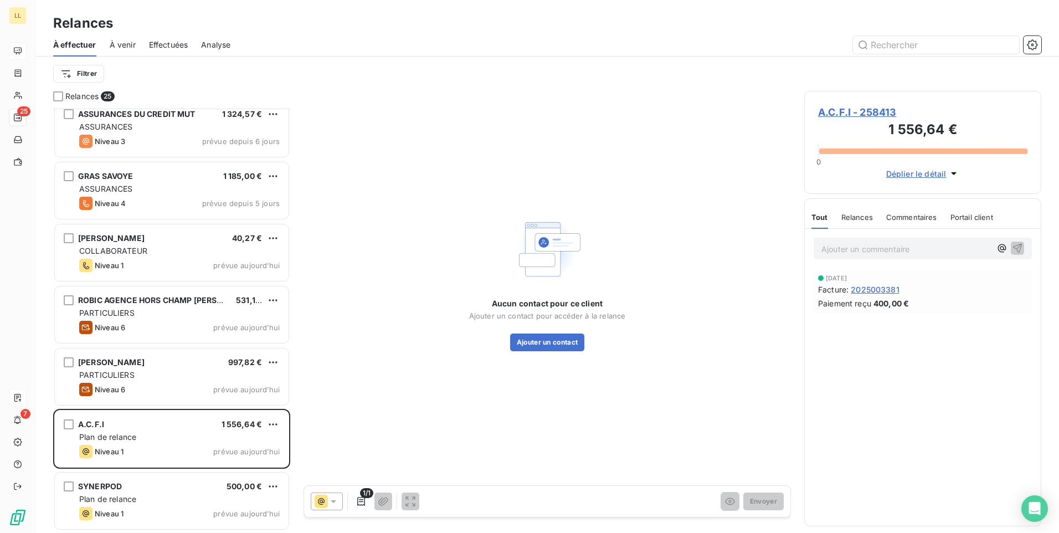
click at [837, 110] on span "A.C.F.I - 258413" at bounding box center [922, 112] width 209 height 15
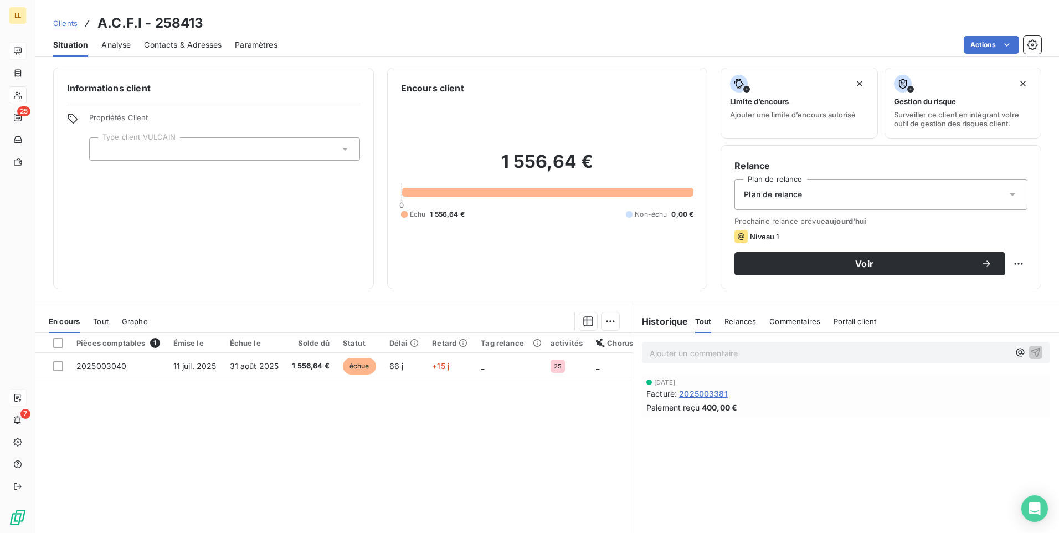
click at [1007, 194] on icon at bounding box center [1012, 194] width 11 height 11
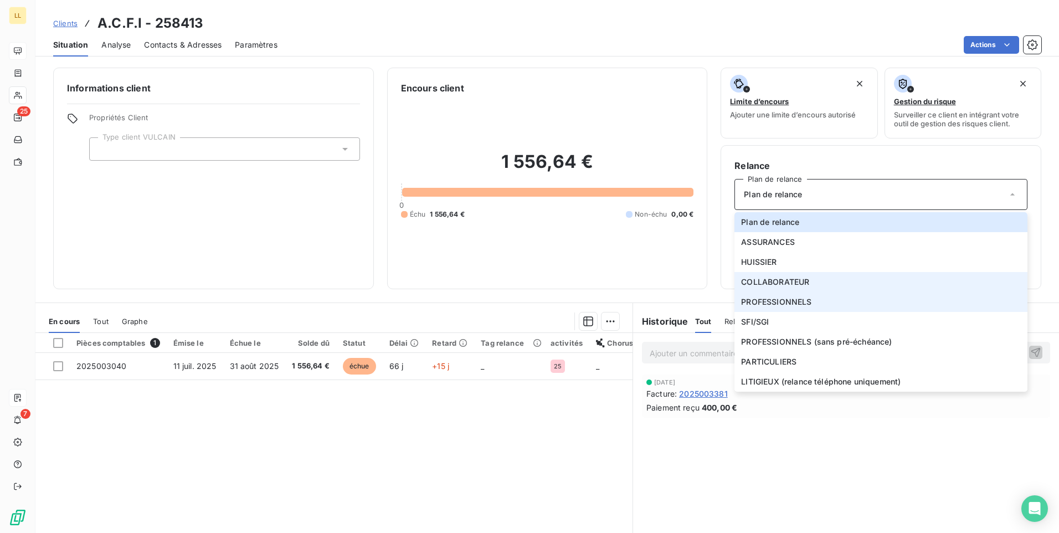
click at [771, 300] on span "PROFESSIONNELS" at bounding box center [776, 301] width 70 height 11
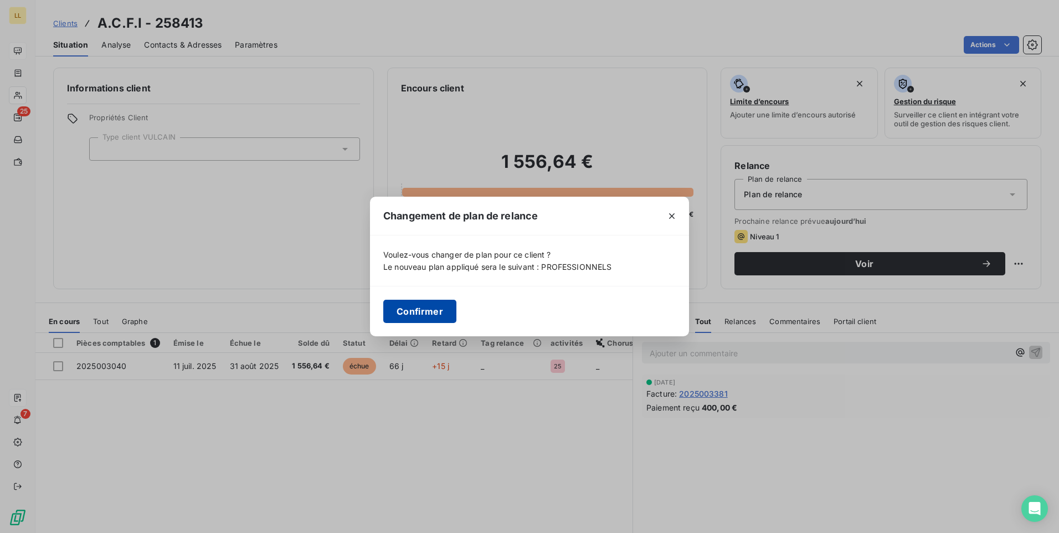
click at [435, 311] on button "Confirmer" at bounding box center [419, 311] width 73 height 23
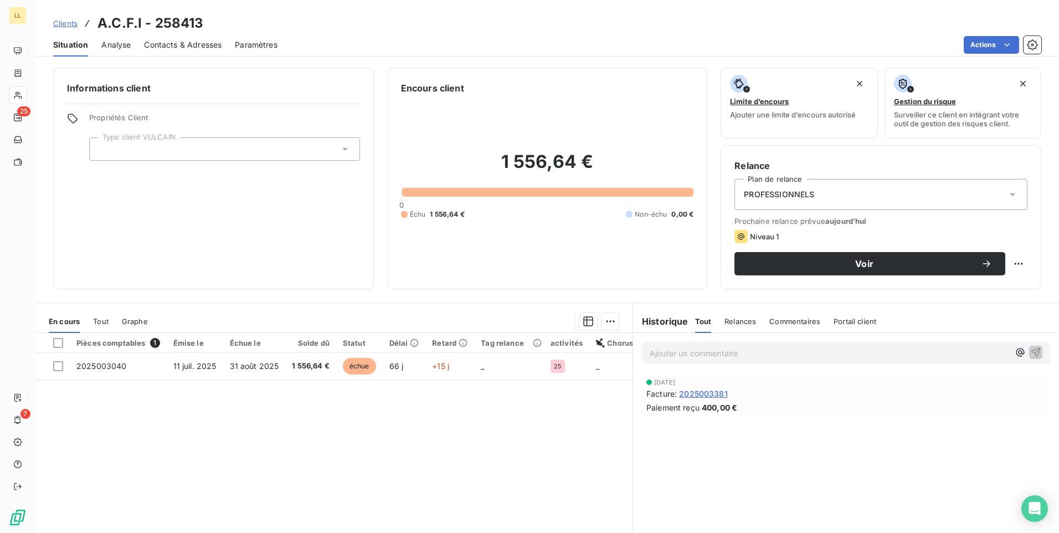
click at [348, 152] on div at bounding box center [224, 148] width 271 height 23
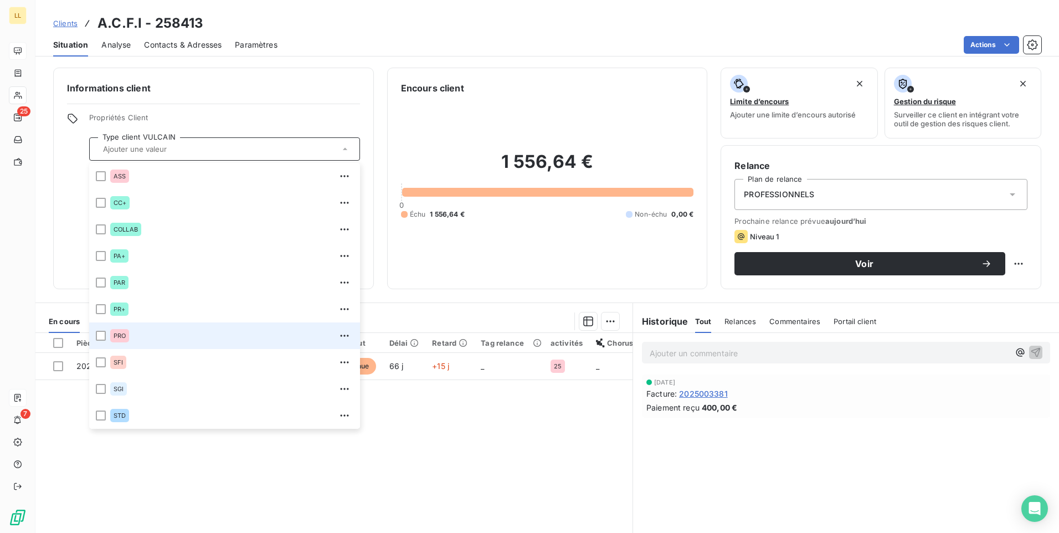
drag, startPoint x: 100, startPoint y: 336, endPoint x: 118, endPoint y: 333, distance: 18.5
click at [100, 336] on div at bounding box center [101, 336] width 10 height 10
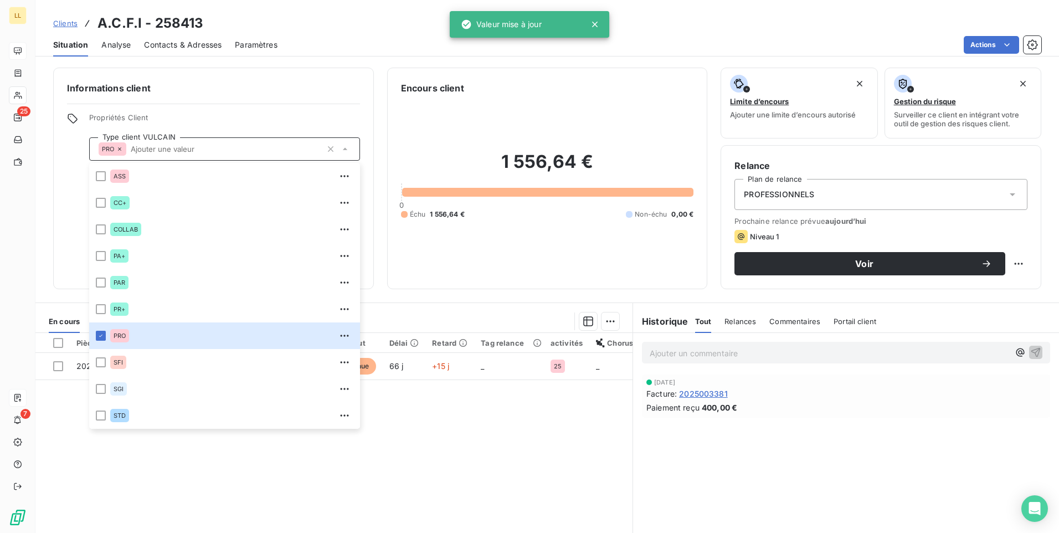
click at [416, 271] on div "1 556,64 € 0 Échu 1 556,64 € Non-échu 0,00 €" at bounding box center [547, 185] width 293 height 181
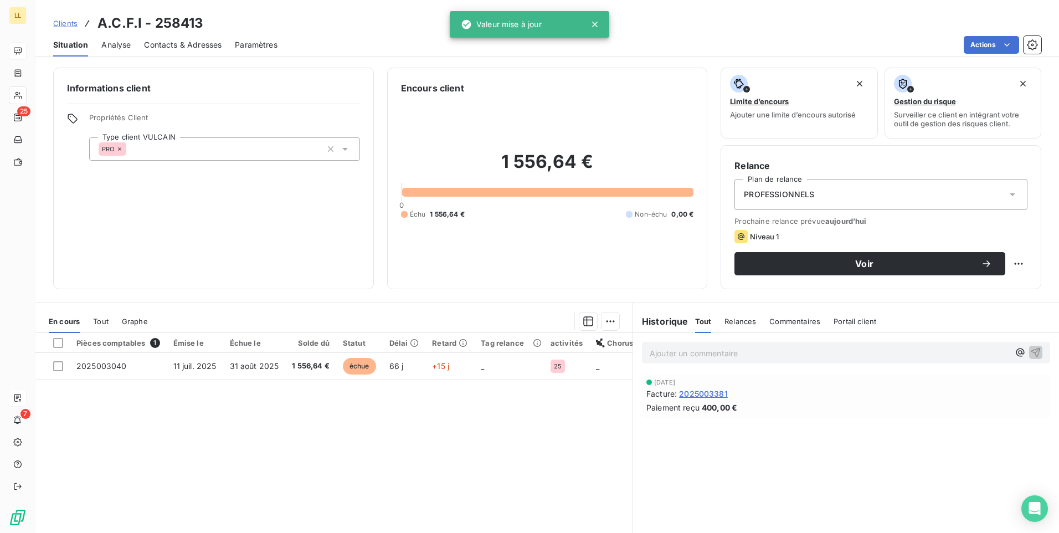
click at [197, 45] on span "Contacts & Adresses" at bounding box center [183, 44] width 78 height 11
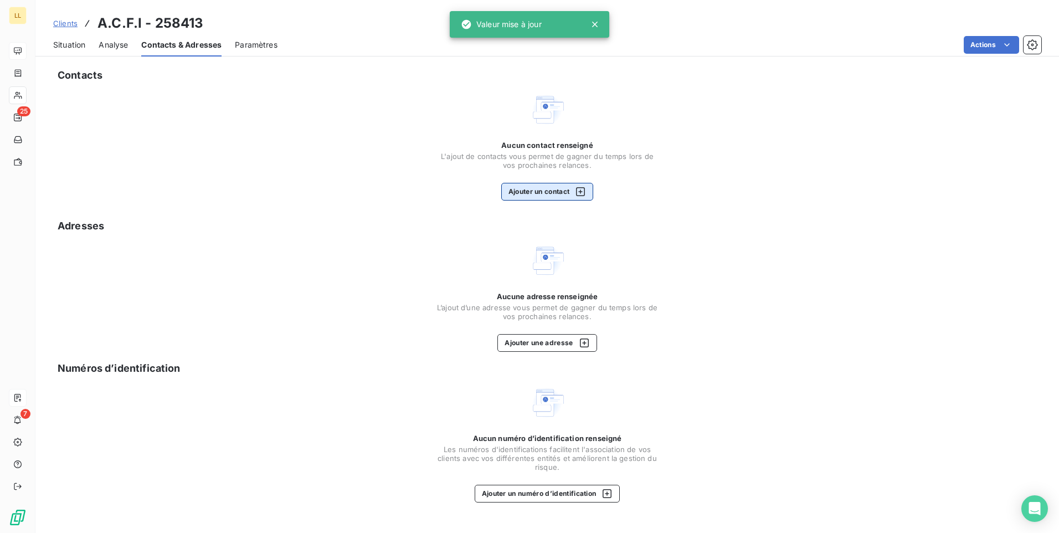
click at [524, 194] on button "Ajouter un contact" at bounding box center [547, 192] width 92 height 18
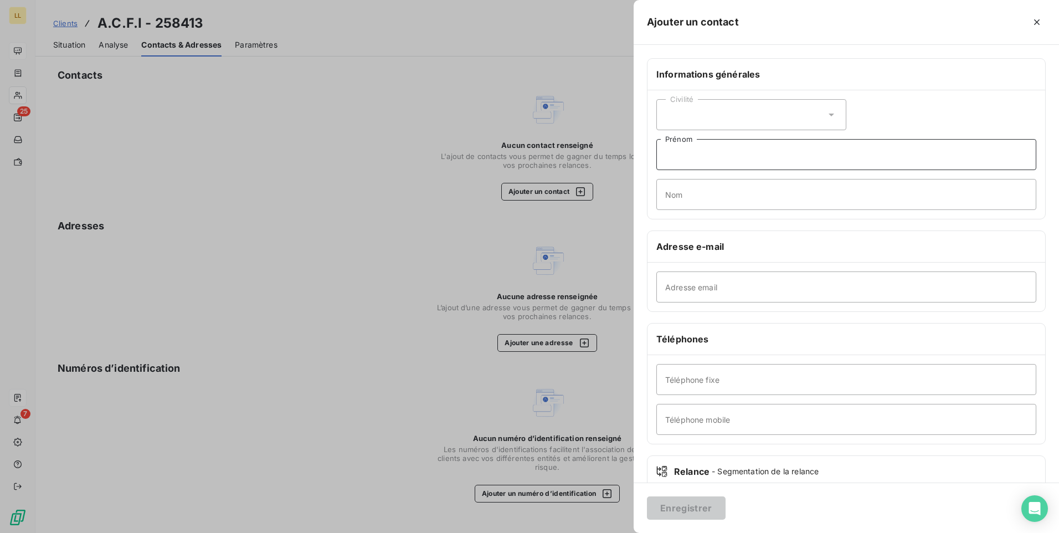
click at [725, 159] on input "Prénom" at bounding box center [846, 154] width 380 height 31
type input "ACFI"
click at [718, 286] on input "Adresse email" at bounding box center [846, 286] width 380 height 31
paste input "[EMAIL_ADDRESS][DOMAIN_NAME]"
type input "[EMAIL_ADDRESS][DOMAIN_NAME]"
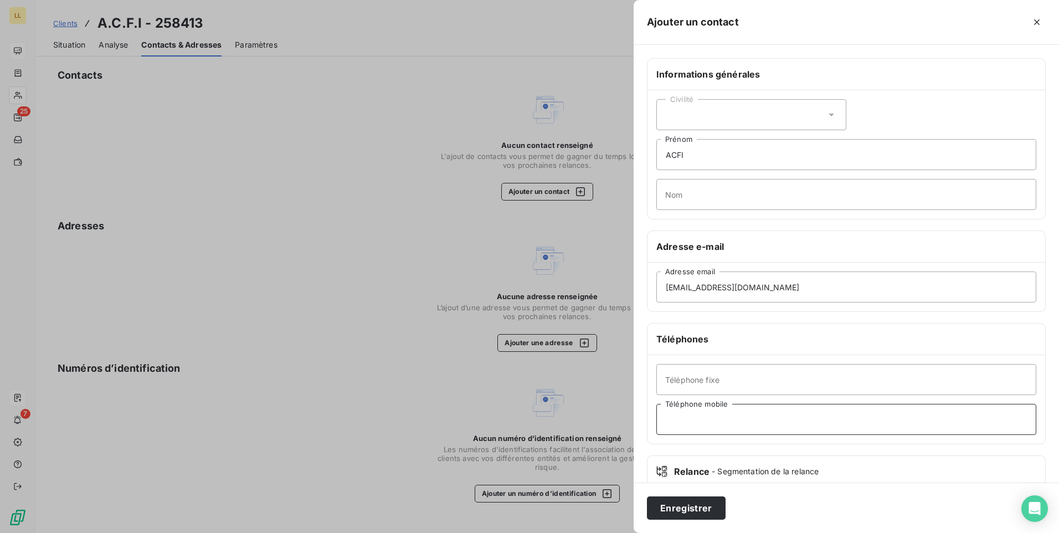
click at [745, 415] on input "Téléphone mobile" at bounding box center [846, 419] width 380 height 31
type input "0684340375"
click at [682, 506] on button "Enregistrer" at bounding box center [686, 507] width 79 height 23
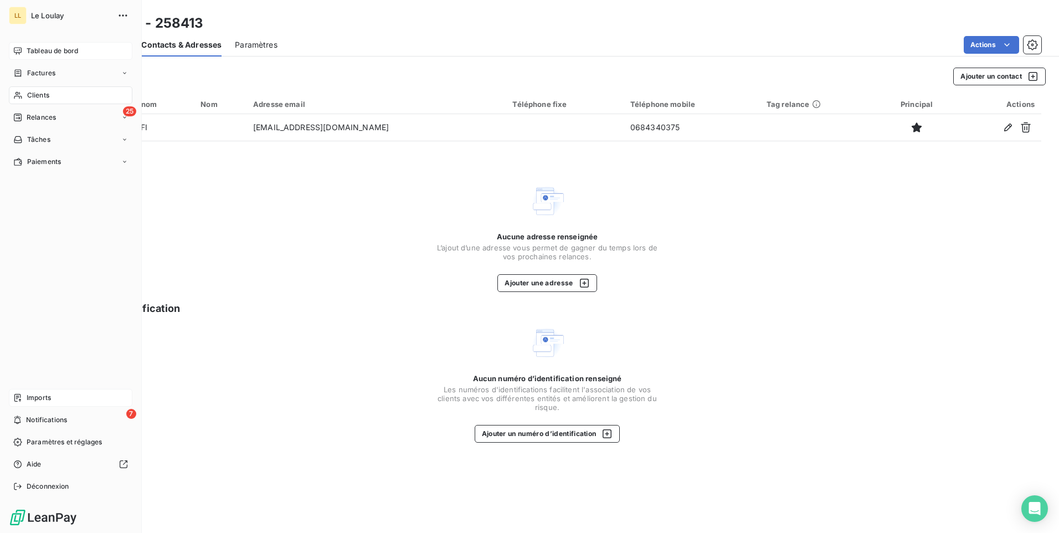
click at [40, 121] on span "Relances" at bounding box center [41, 117] width 29 height 10
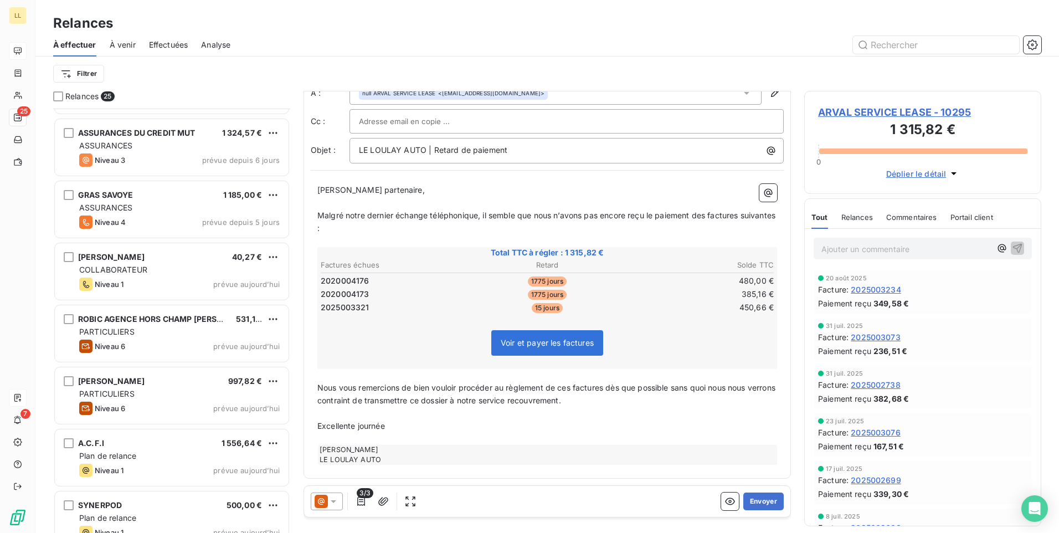
scroll to position [1127, 0]
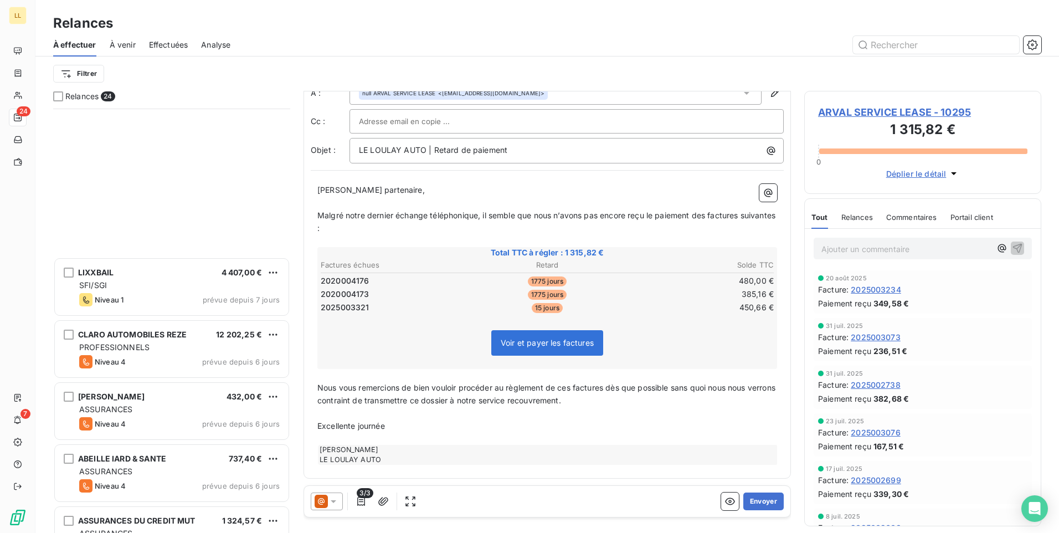
scroll to position [1065, 0]
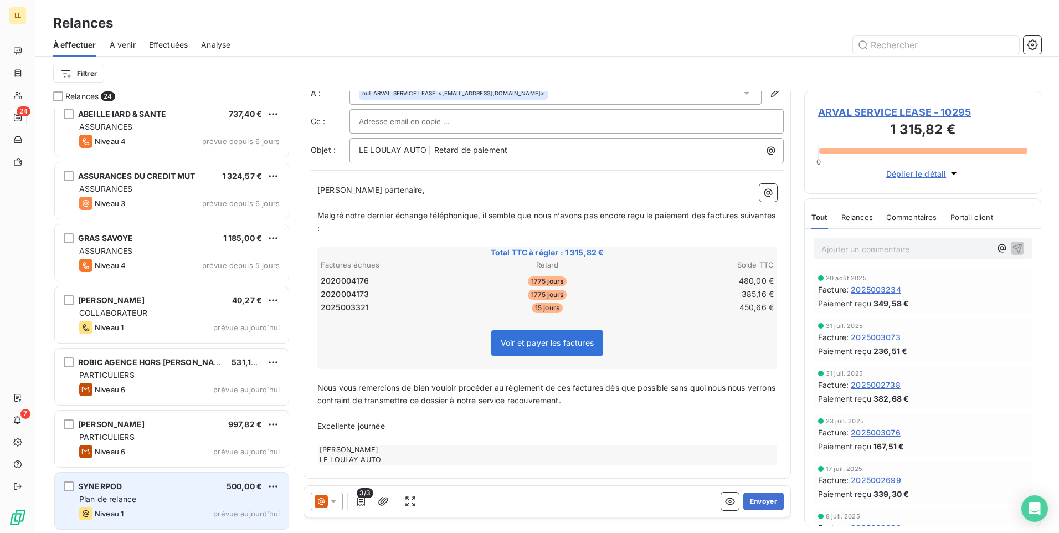
click at [181, 500] on div "Plan de relance" at bounding box center [179, 498] width 200 height 11
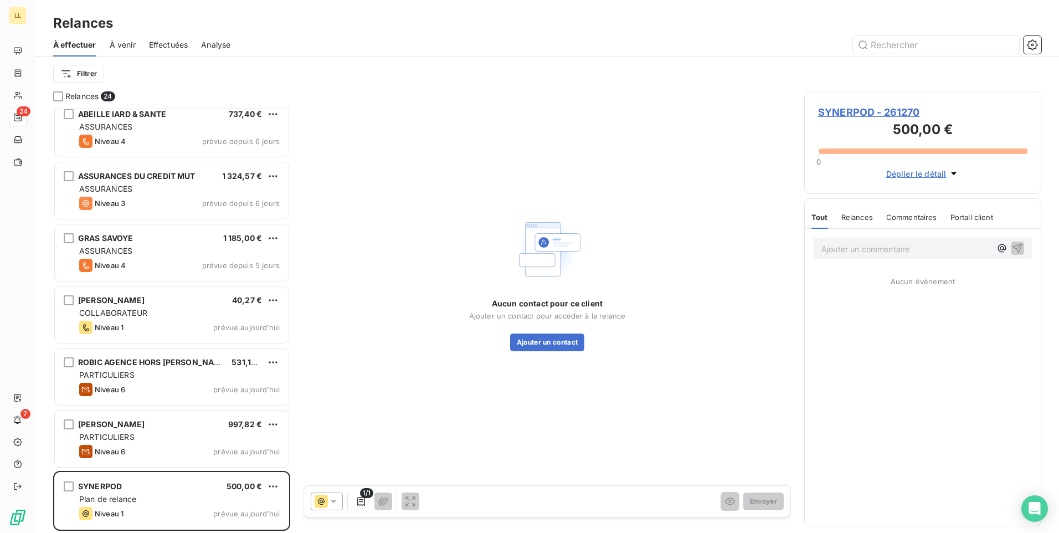
click at [843, 112] on span "SYNERPOD - 261270" at bounding box center [922, 112] width 209 height 15
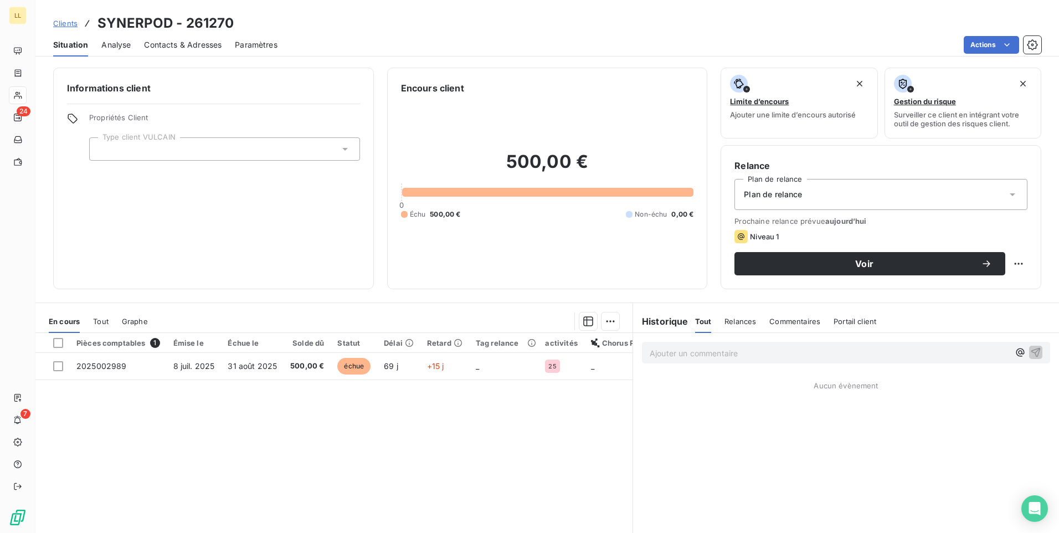
click at [1010, 194] on icon at bounding box center [1013, 194] width 6 height 3
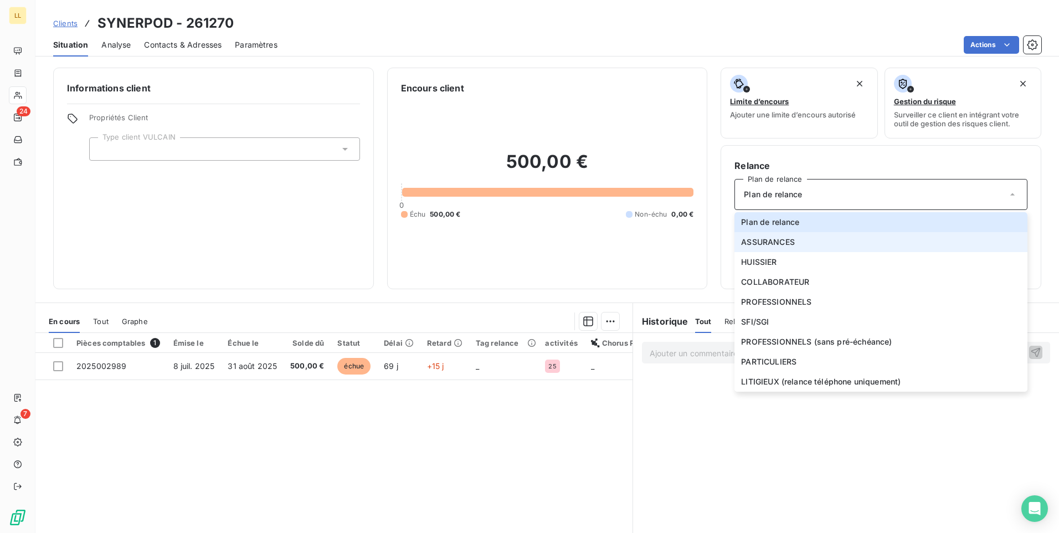
click at [761, 245] on span "ASSURANCES" at bounding box center [768, 241] width 54 height 11
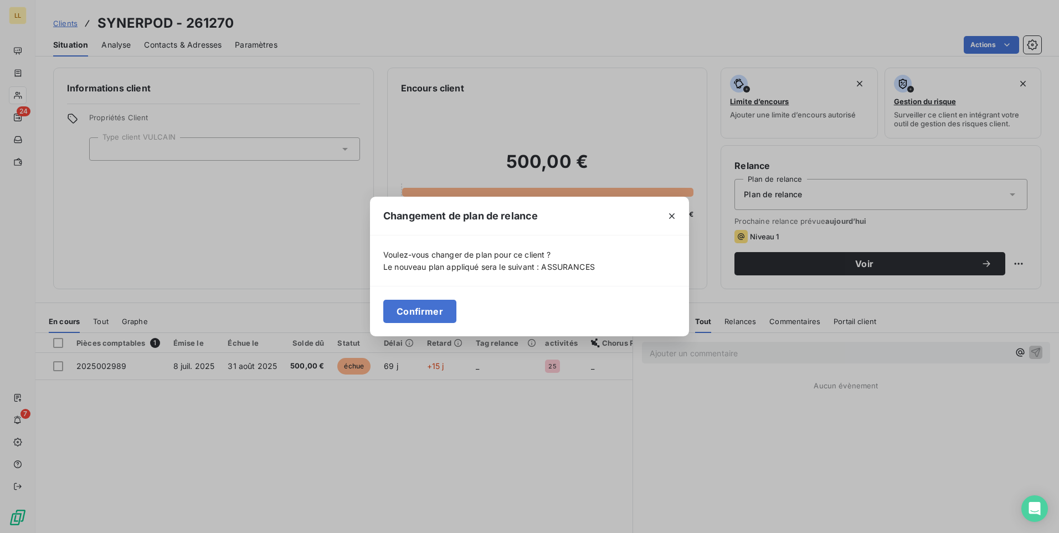
click at [436, 303] on button "Confirmer" at bounding box center [419, 311] width 73 height 23
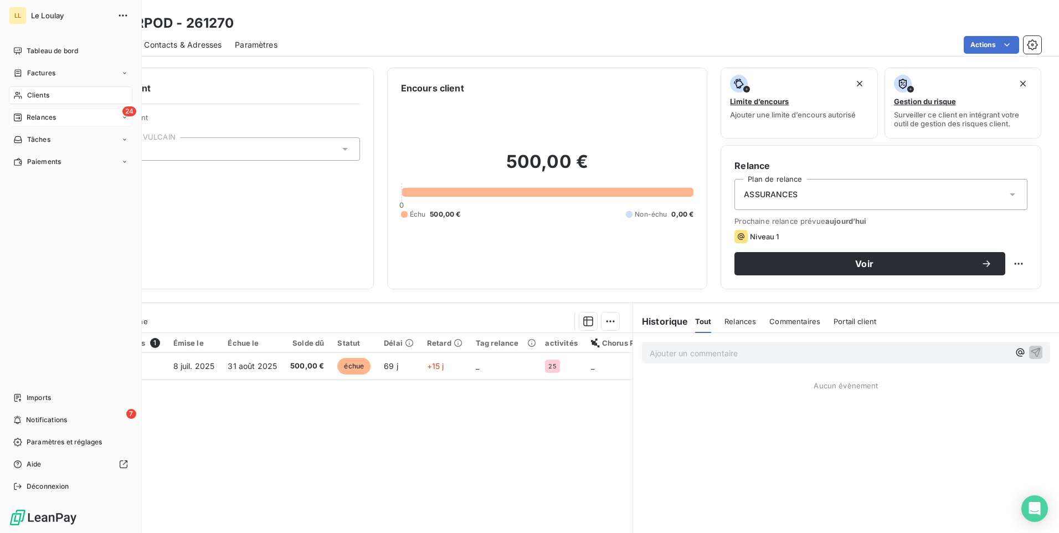
click at [42, 117] on span "Relances" at bounding box center [41, 117] width 29 height 10
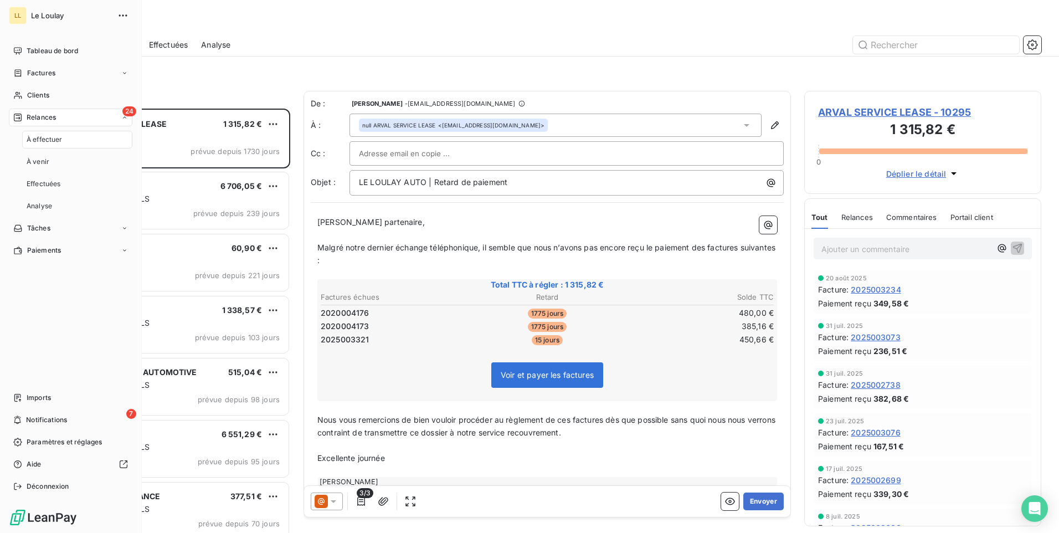
scroll to position [416, 229]
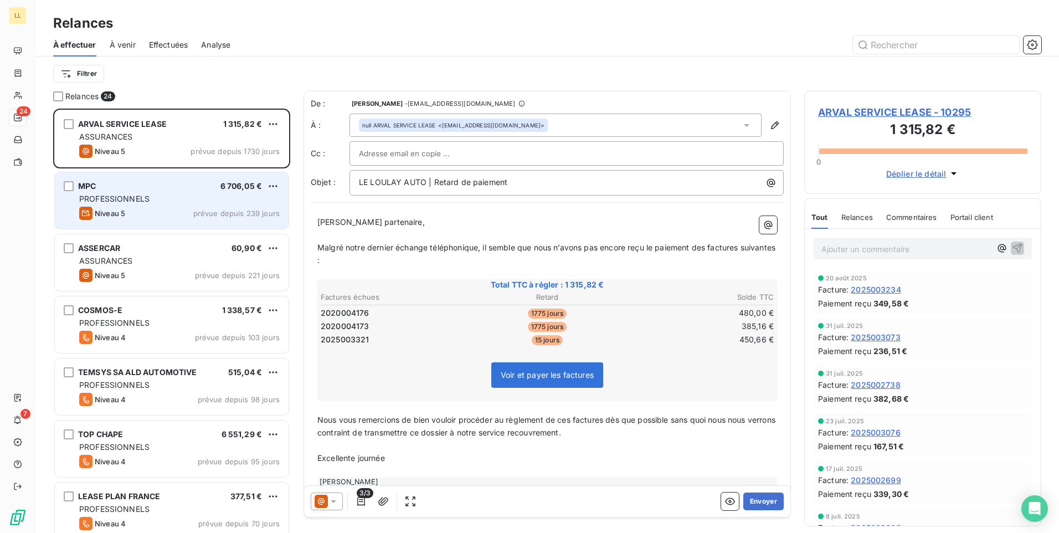
click at [190, 204] on div "MPC 6 706,05 € PROFESSIONNELS Niveau 5 prévue depuis 239 jours" at bounding box center [172, 200] width 234 height 56
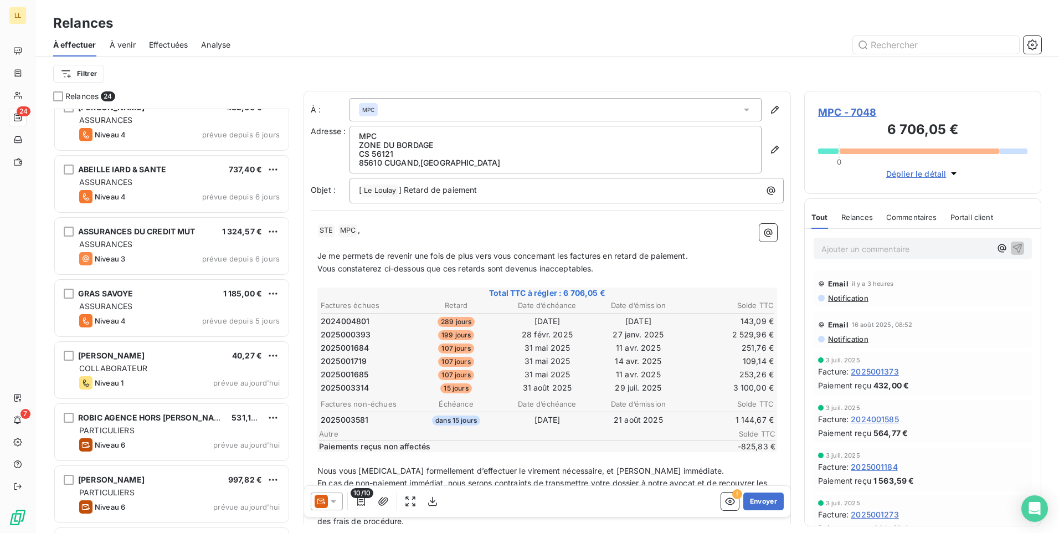
scroll to position [1065, 0]
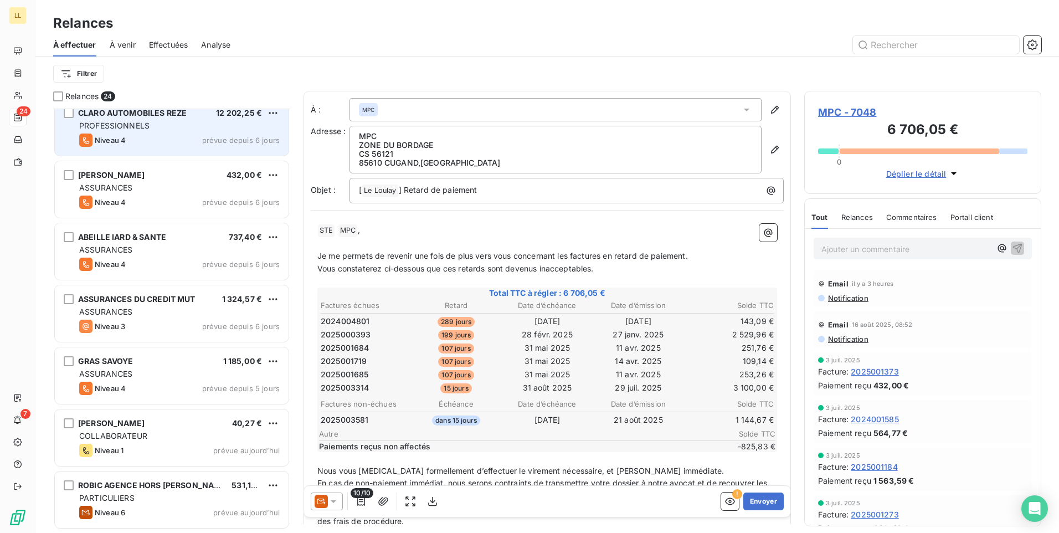
scroll to position [1065, 0]
